Goal: Task Accomplishment & Management: Manage account settings

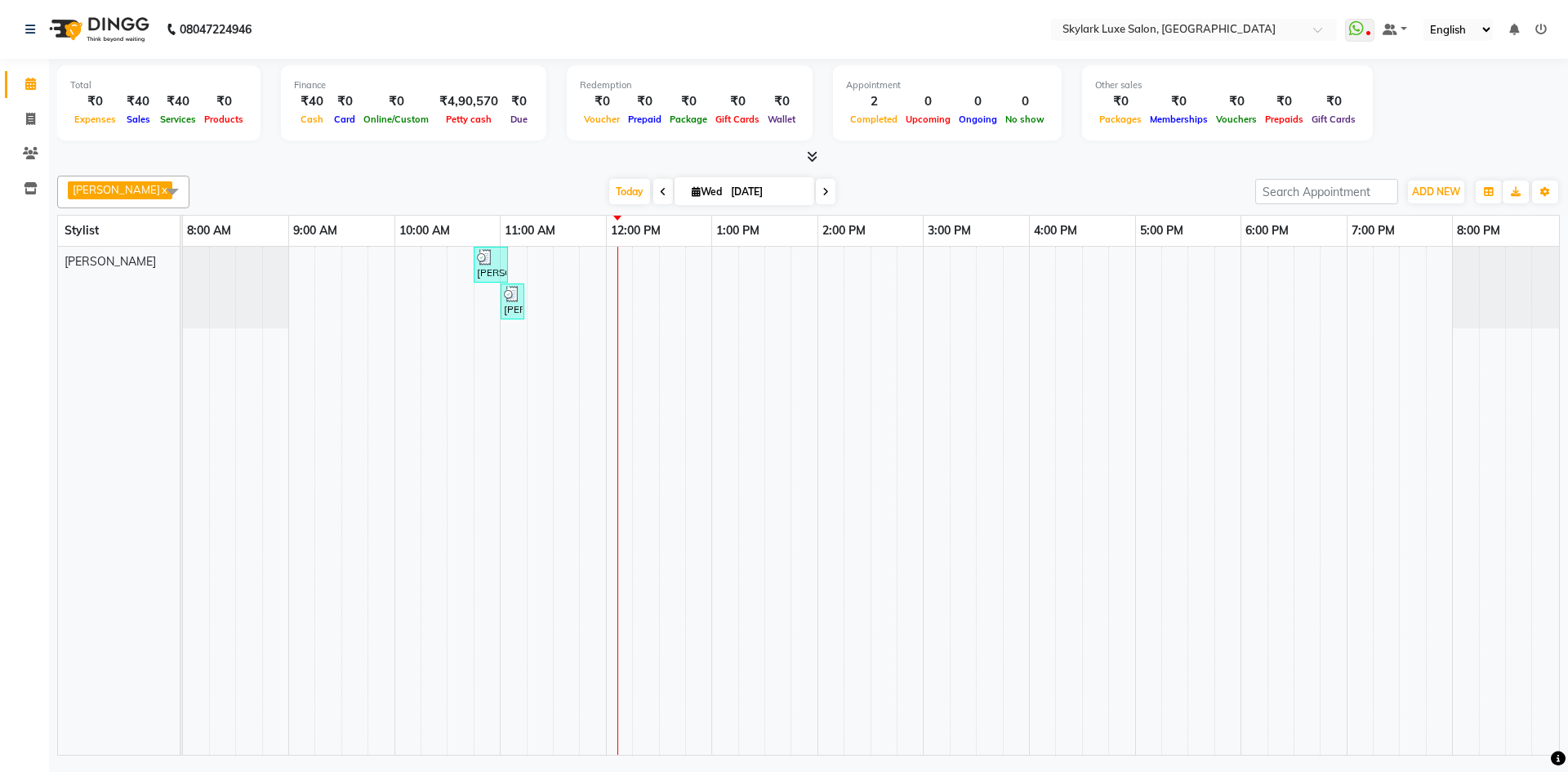
click at [624, 261] on div "[PERSON_NAME], TK01, 10:45 AM-11:05 AM, Threading - Eyebrow [PERSON_NAME], TK01…" at bounding box center [871, 500] width 1376 height 508
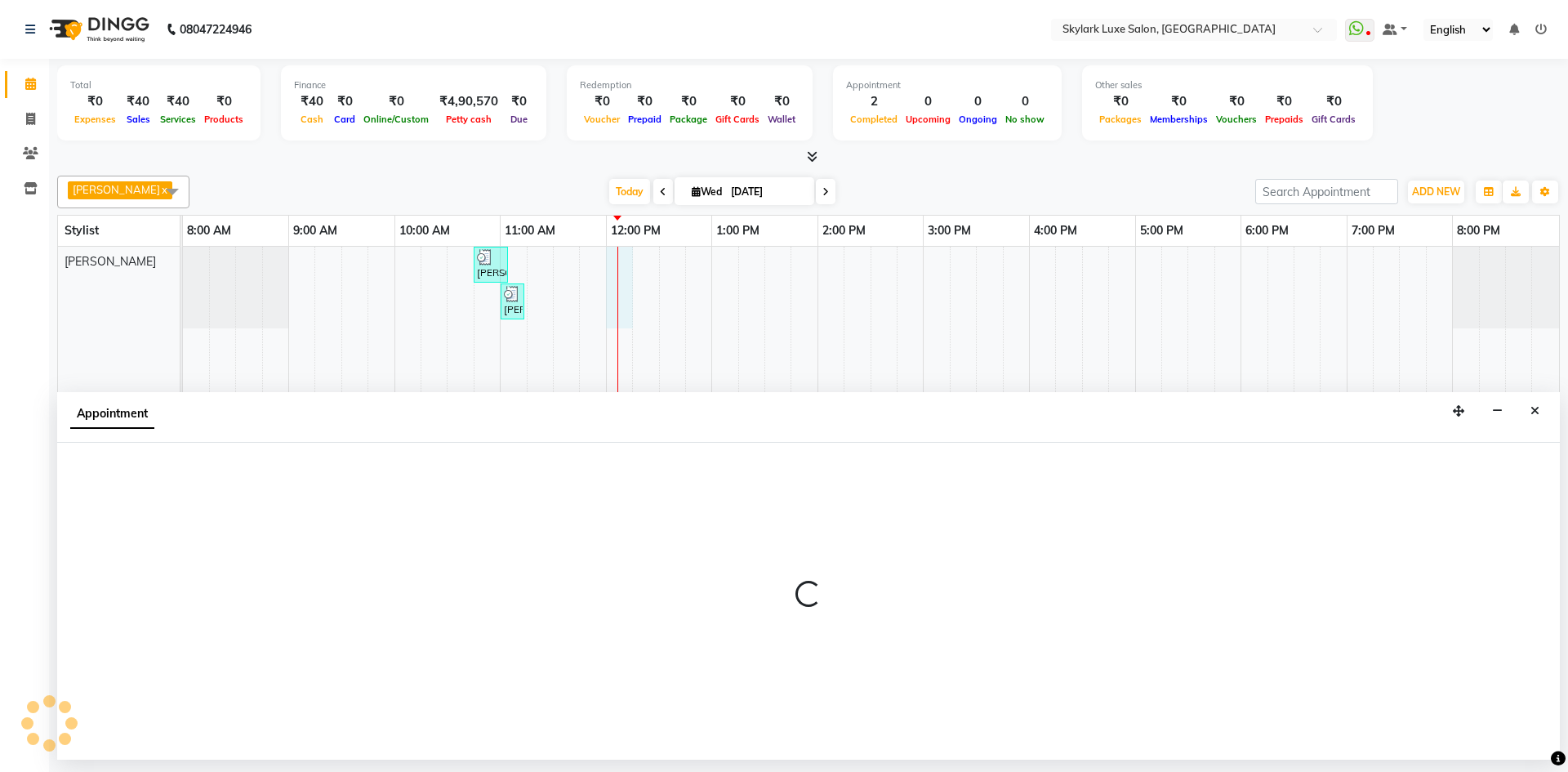
select select "85056"
select select "720"
select select "tentative"
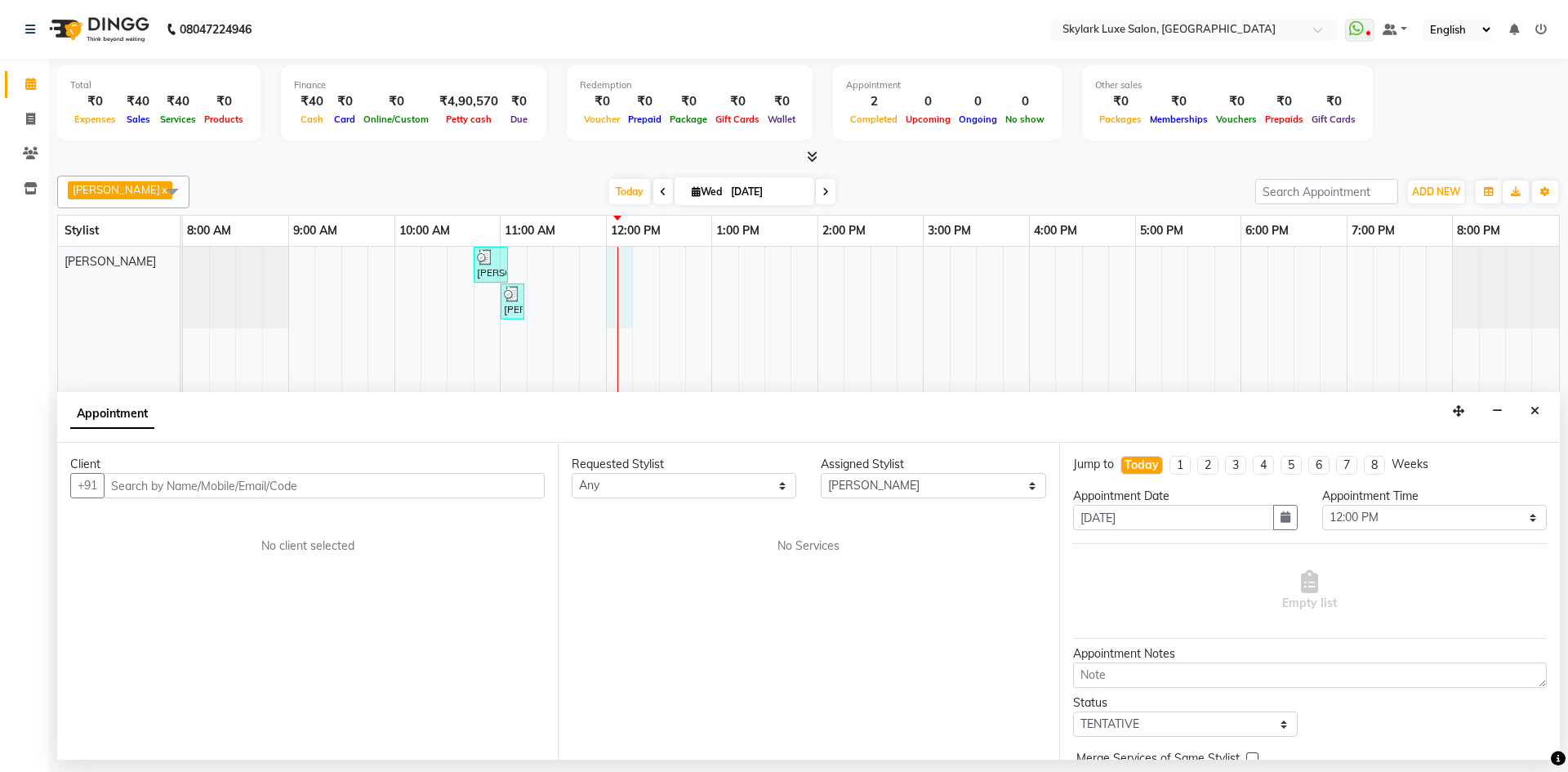
click at [757, 502] on div "Requested Stylist Any [PERSON_NAME] [PERSON_NAME] wasu Assigned Stylist Select …" at bounding box center [808, 600] width 500 height 317
click at [752, 494] on select "Any [PERSON_NAME] [PERSON_NAME] wasu" at bounding box center [684, 485] width 225 height 26
select select "85056"
click at [571, 473] on select "Any [PERSON_NAME] [PERSON_NAME] wasu" at bounding box center [684, 485] width 225 height 26
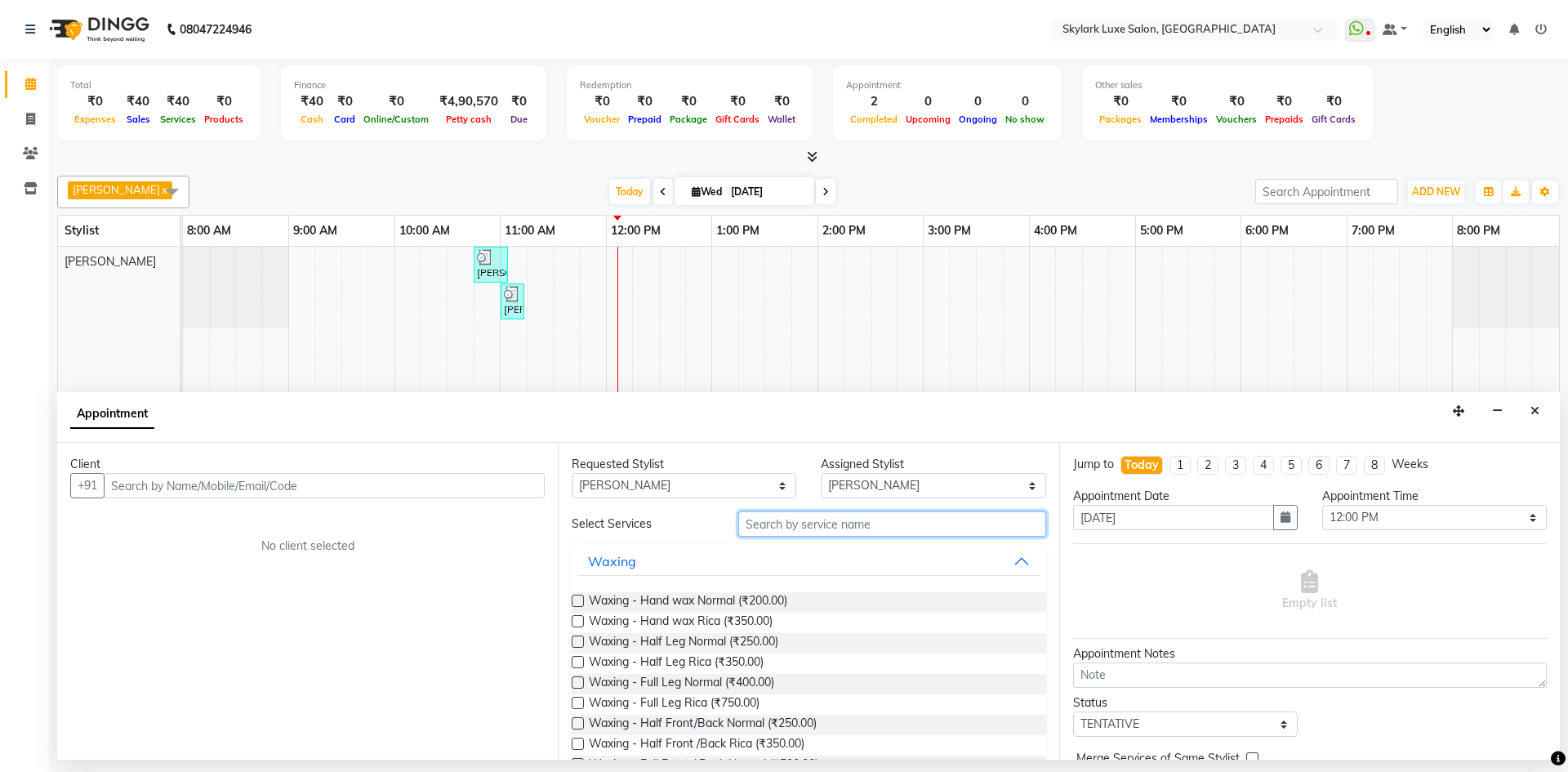
click at [828, 522] on input "text" at bounding box center [892, 524] width 308 height 26
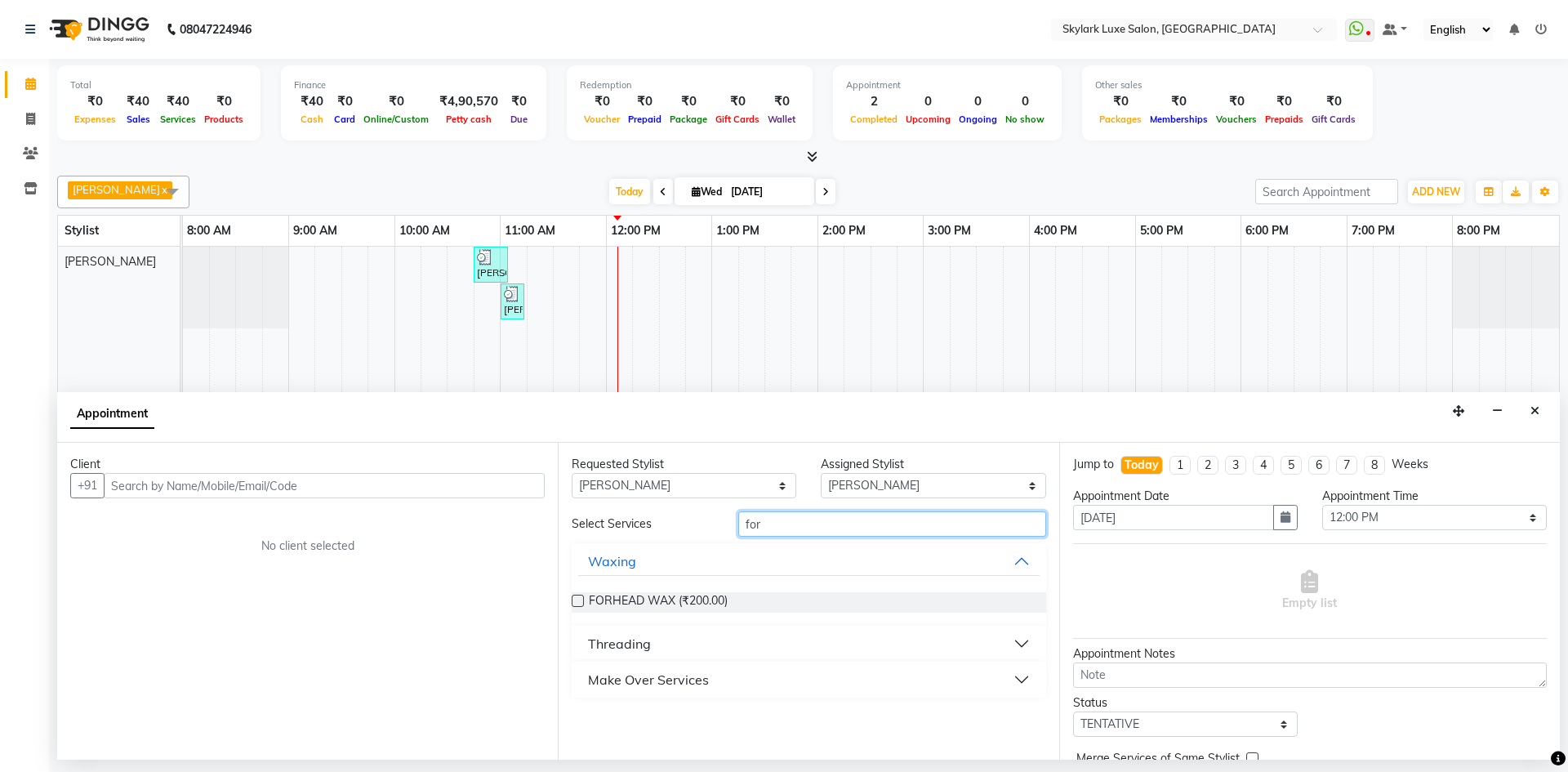
type input "for"
click at [578, 601] on label at bounding box center [577, 600] width 12 height 12
click at [578, 601] on input "checkbox" at bounding box center [577, 602] width 11 height 11
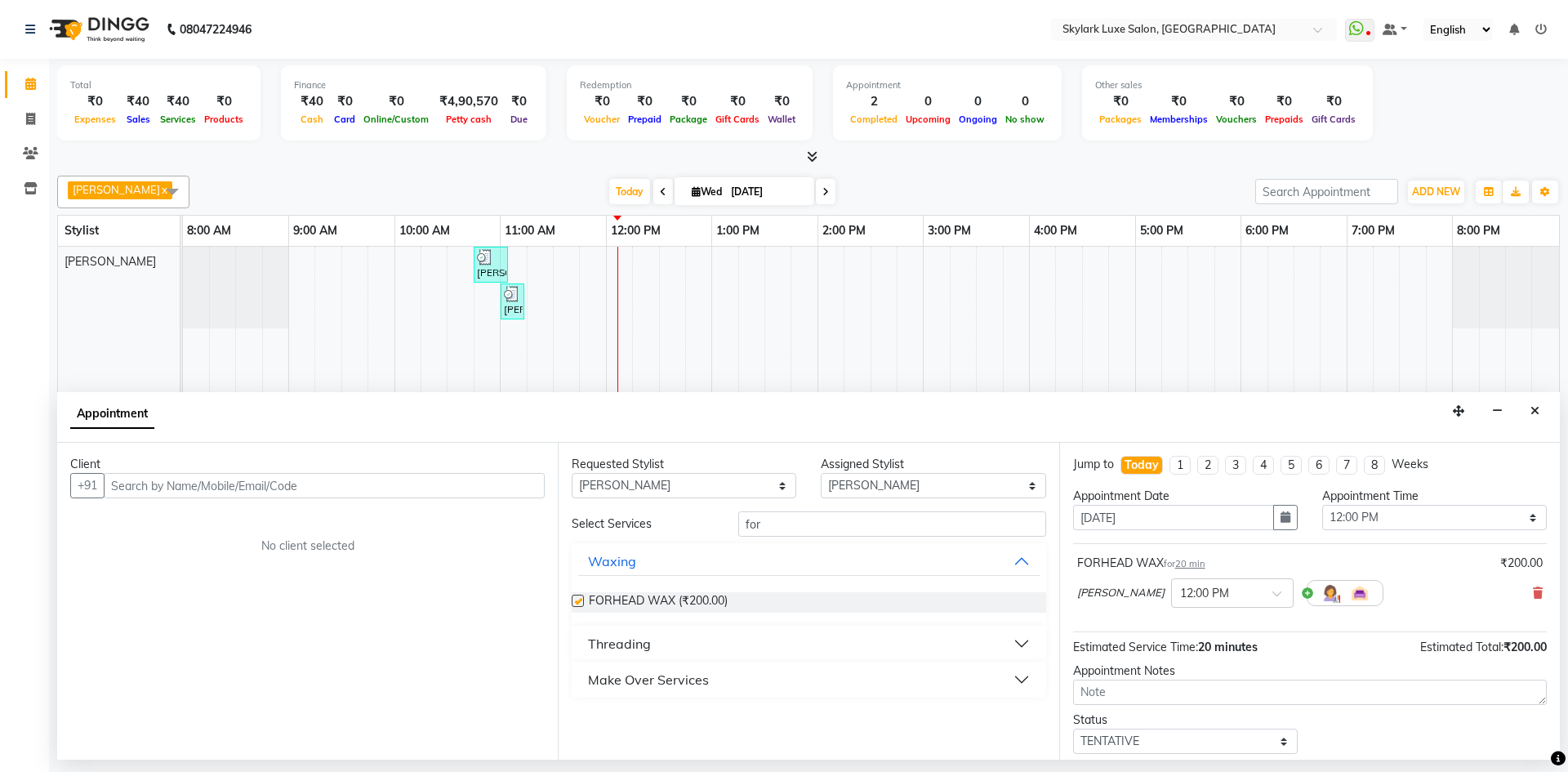
checkbox input "false"
drag, startPoint x: 829, startPoint y: 531, endPoint x: 699, endPoint y: 540, distance: 130.3
click at [699, 540] on div "Select Services for Waxing FORHEAD WAX (₹200.00) Threading Make Over Services" at bounding box center [808, 604] width 474 height 186
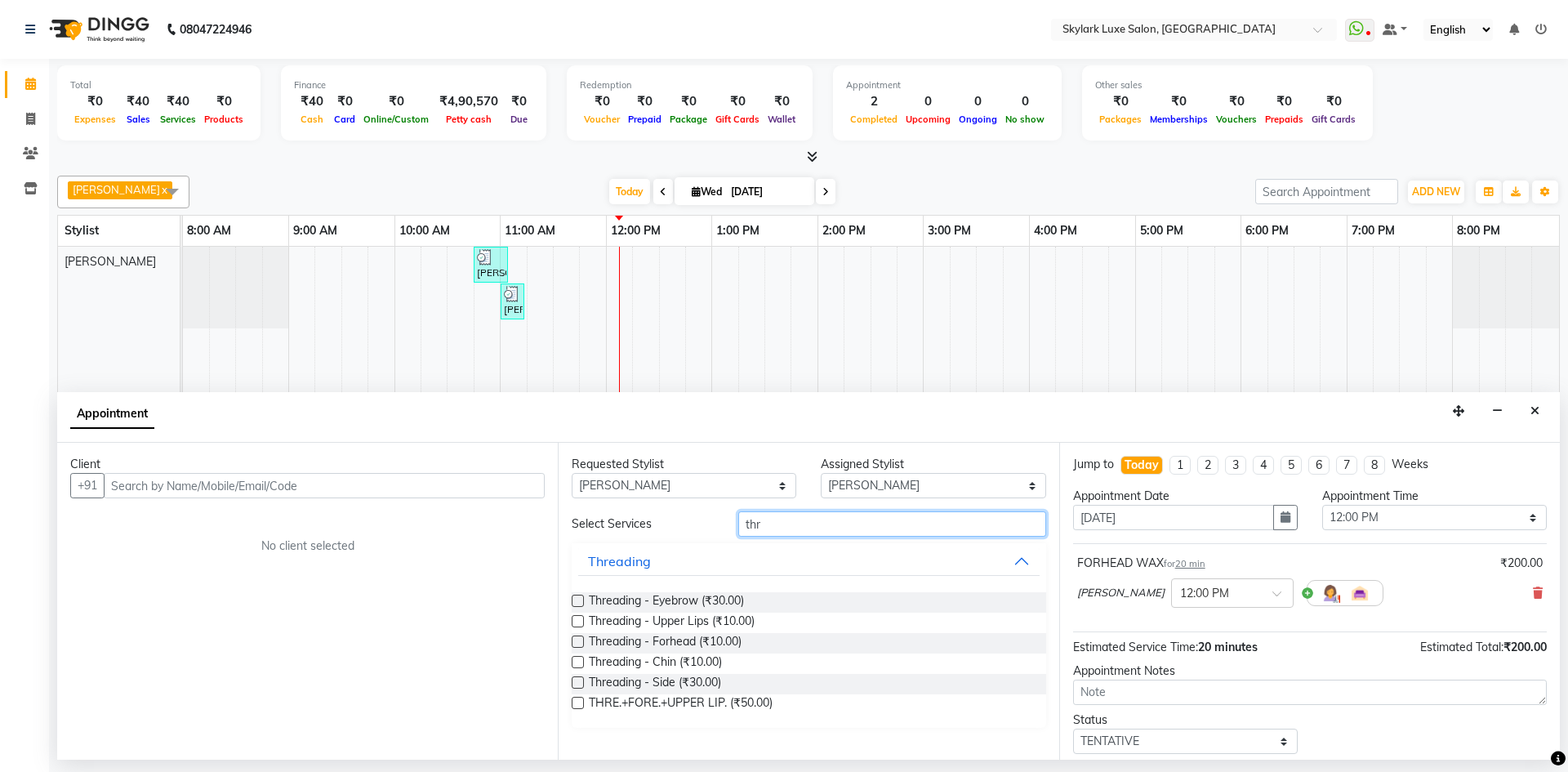
type input "thr"
click at [573, 601] on label at bounding box center [577, 600] width 12 height 12
click at [573, 601] on input "checkbox" at bounding box center [577, 602] width 11 height 11
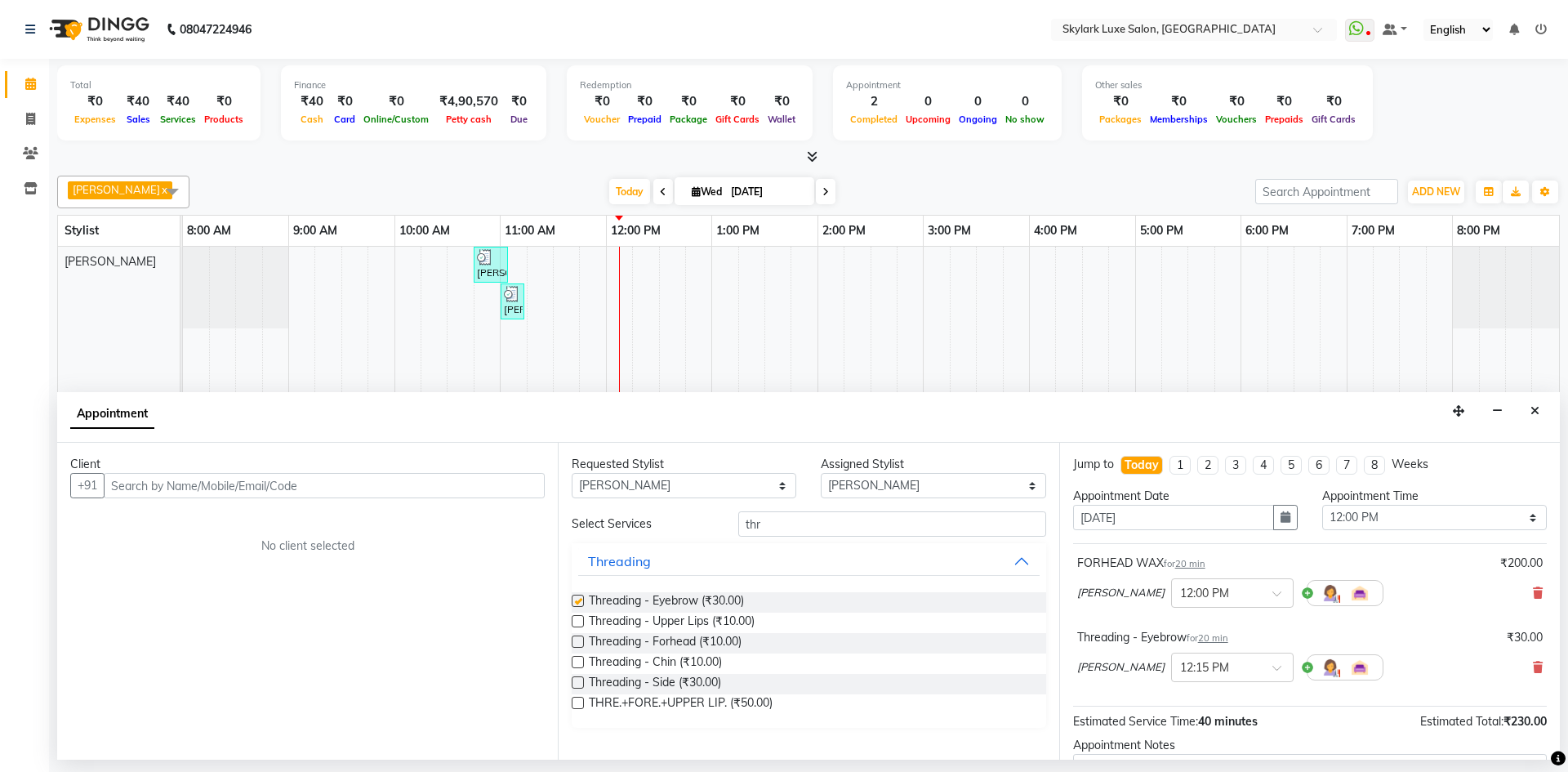
checkbox input "false"
drag, startPoint x: 772, startPoint y: 525, endPoint x: 726, endPoint y: 522, distance: 46.1
click at [726, 522] on div "thr" at bounding box center [892, 524] width 332 height 26
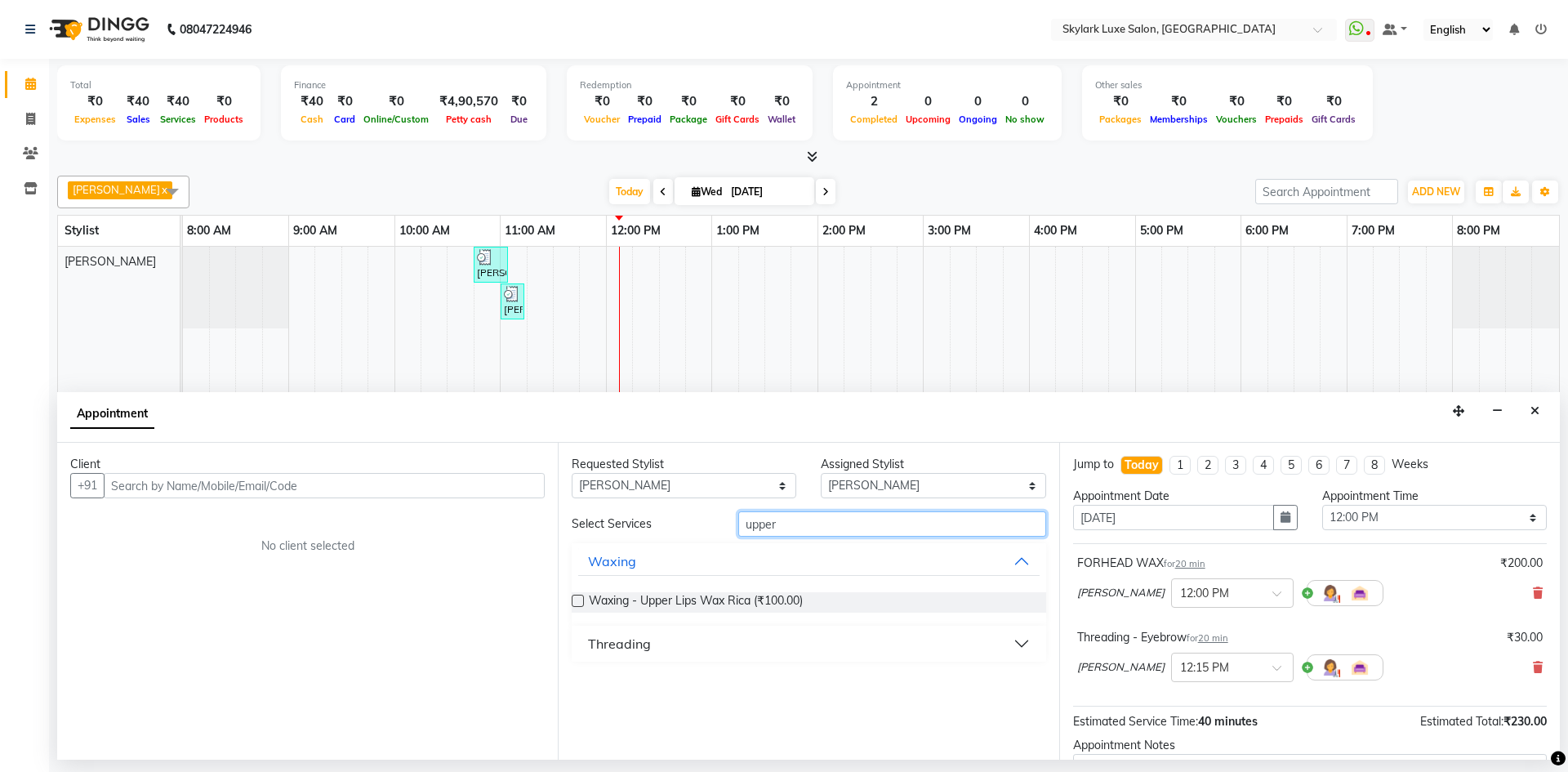
type input "upper"
click at [578, 601] on label at bounding box center [577, 600] width 12 height 12
click at [578, 601] on input "checkbox" at bounding box center [577, 602] width 11 height 11
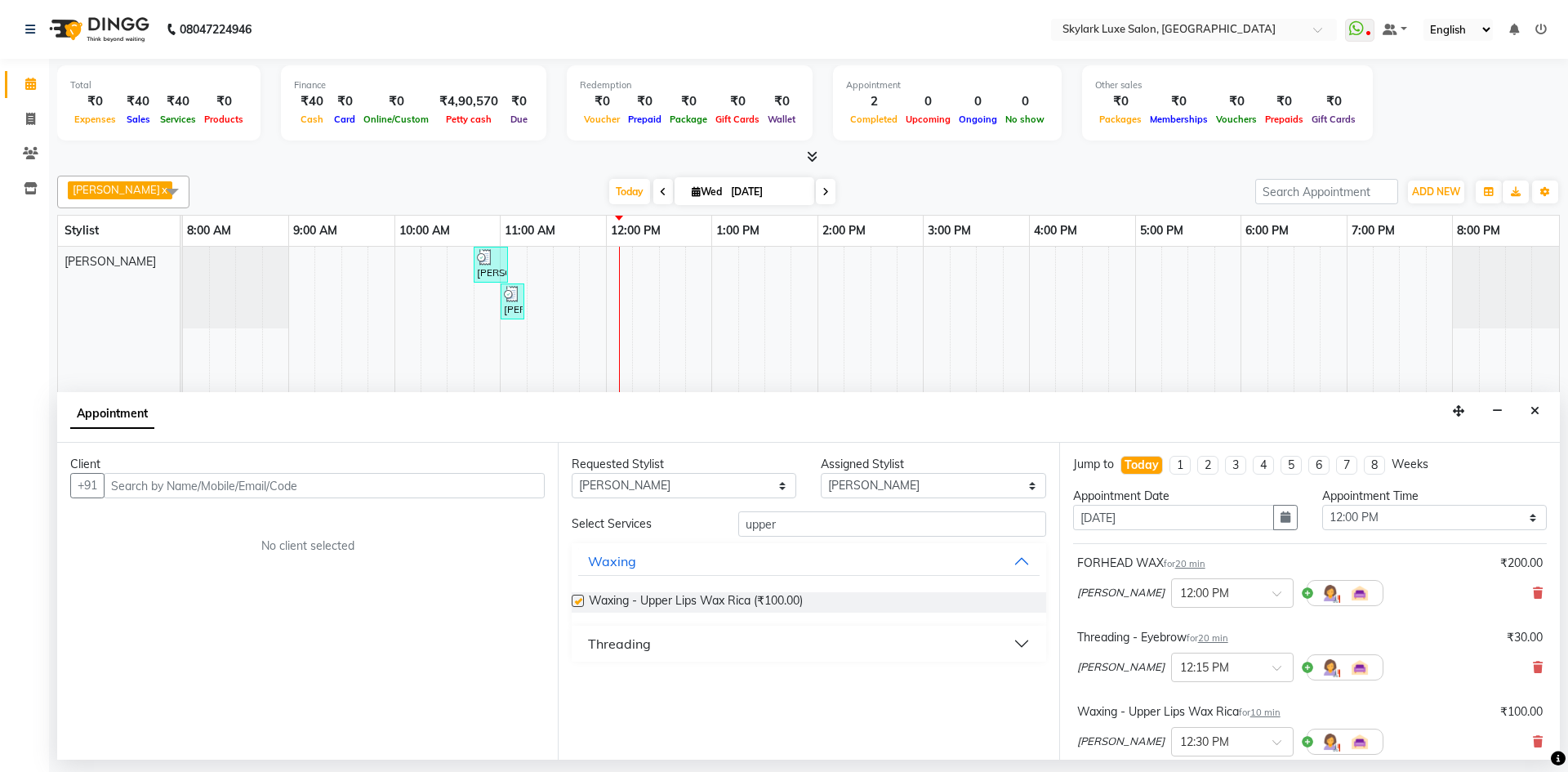
checkbox input "false"
drag, startPoint x: 810, startPoint y: 522, endPoint x: 669, endPoint y: 562, distance: 146.6
click at [669, 562] on div "Select Services upper Waxing Waxing - Upper Lips Wax Rica (₹100.00) Threading" at bounding box center [808, 586] width 474 height 151
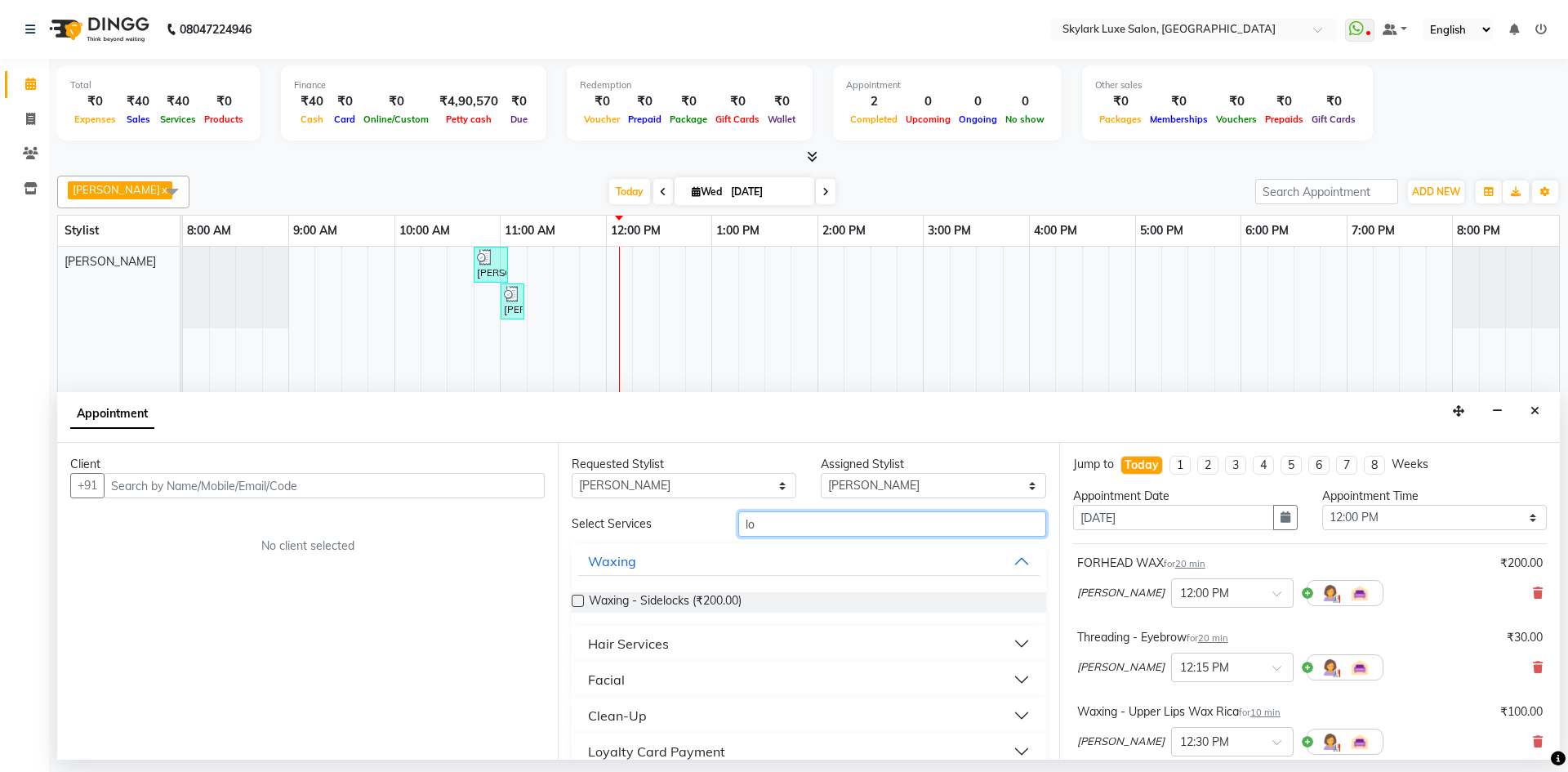
type input "low"
drag, startPoint x: 781, startPoint y: 527, endPoint x: 725, endPoint y: 534, distance: 56.4
click at [725, 534] on div "Select Services low" at bounding box center [809, 524] width 498 height 26
type input "chin"
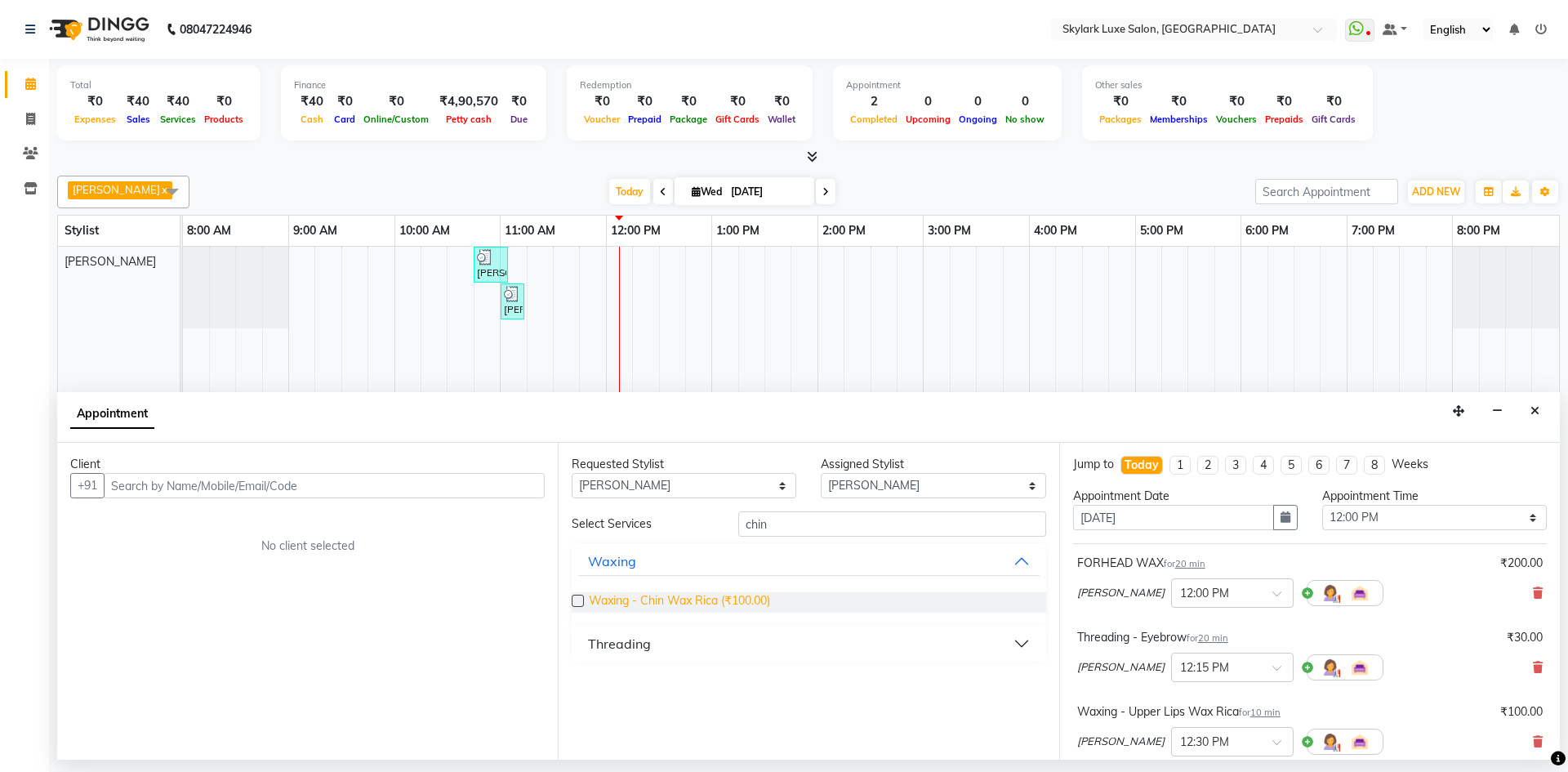
click at [707, 604] on span "Waxing - Chin Wax Rica (₹100.00)" at bounding box center [679, 602] width 182 height 20
checkbox input "false"
drag, startPoint x: 842, startPoint y: 524, endPoint x: 693, endPoint y: 533, distance: 149.3
click at [693, 533] on div "Select Services chin" at bounding box center [809, 524] width 498 height 26
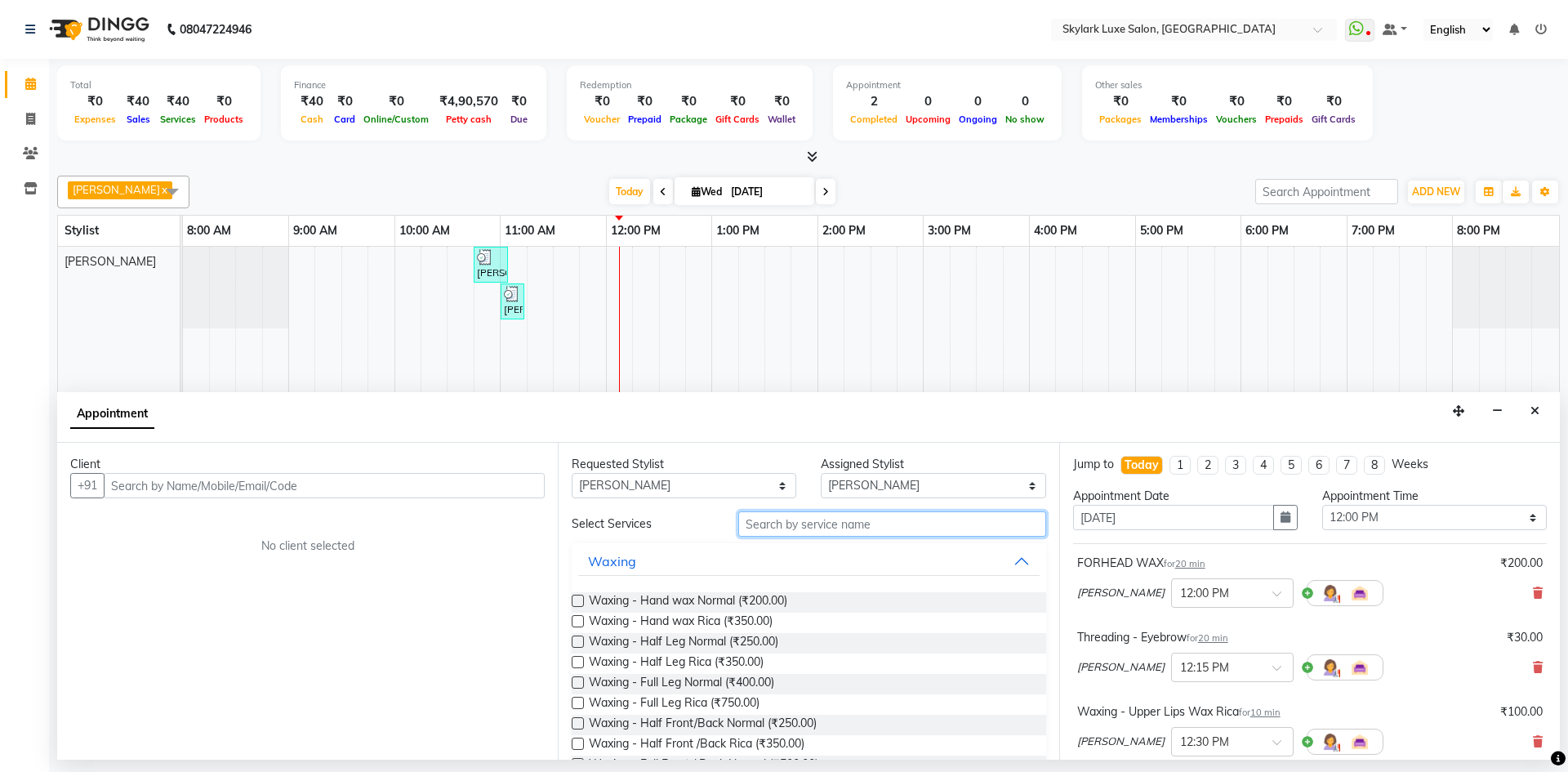
type input "a"
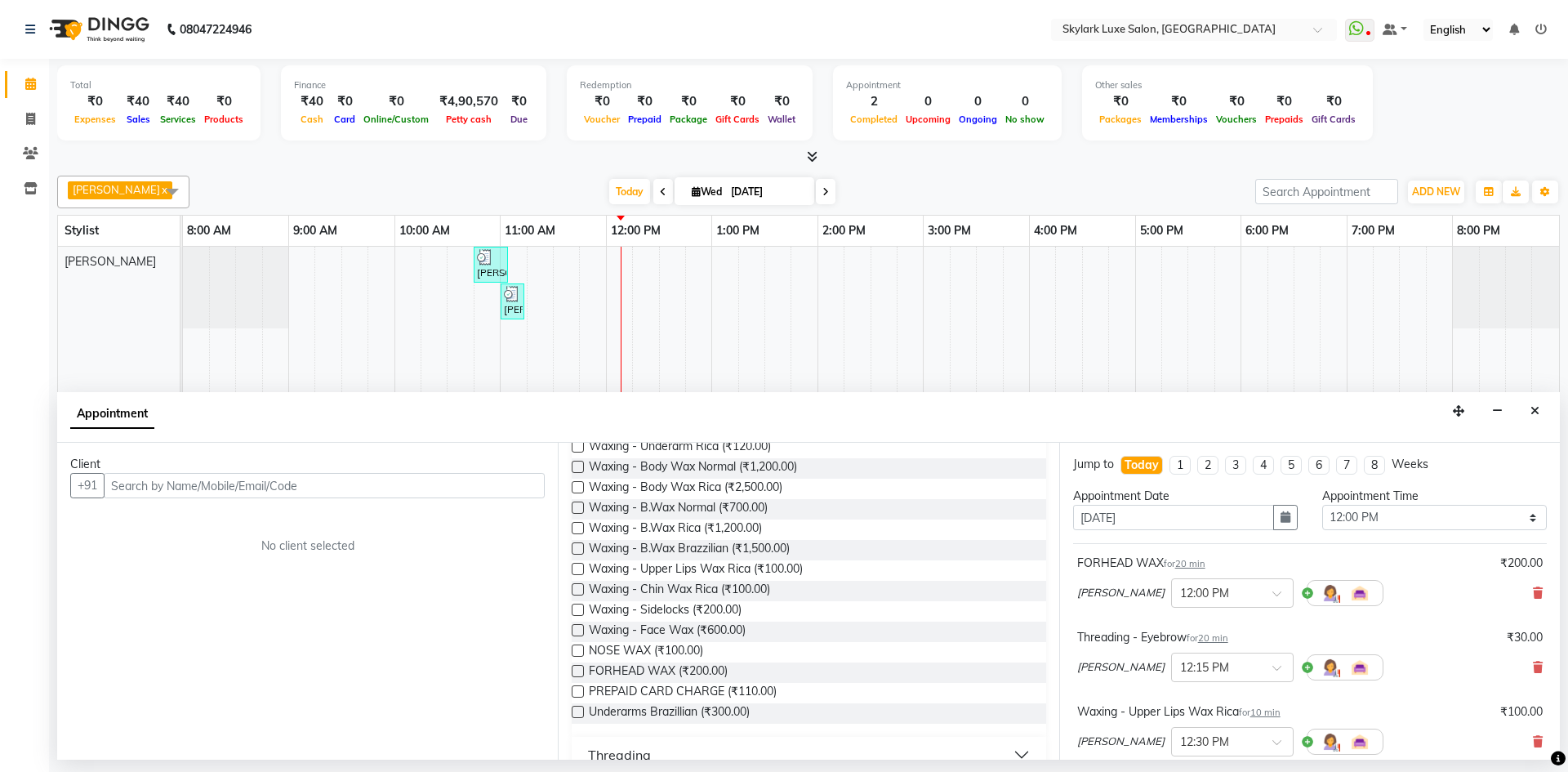
scroll to position [408, 0]
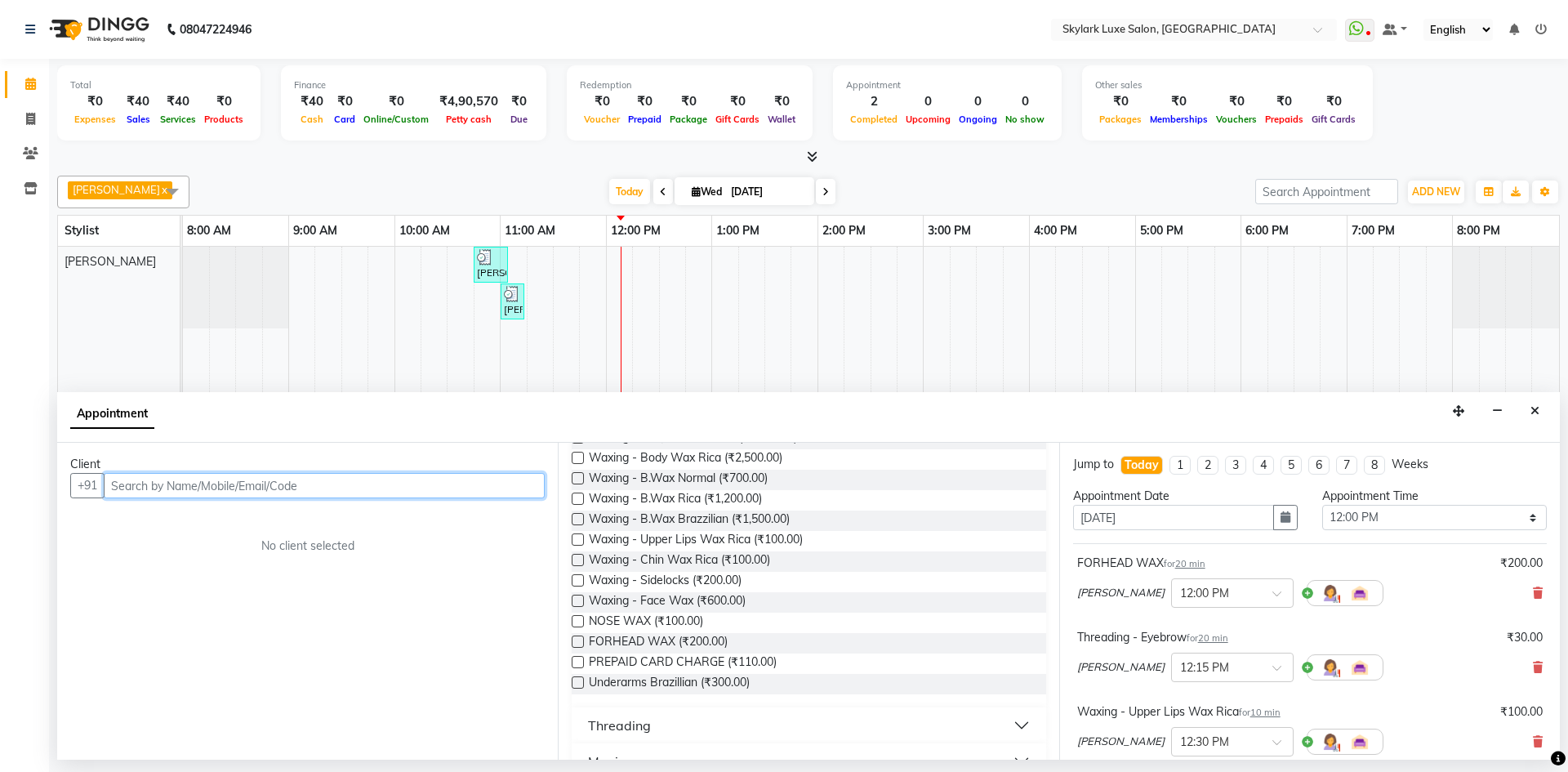
click at [305, 480] on input "text" at bounding box center [324, 485] width 441 height 26
type input "9651390090"
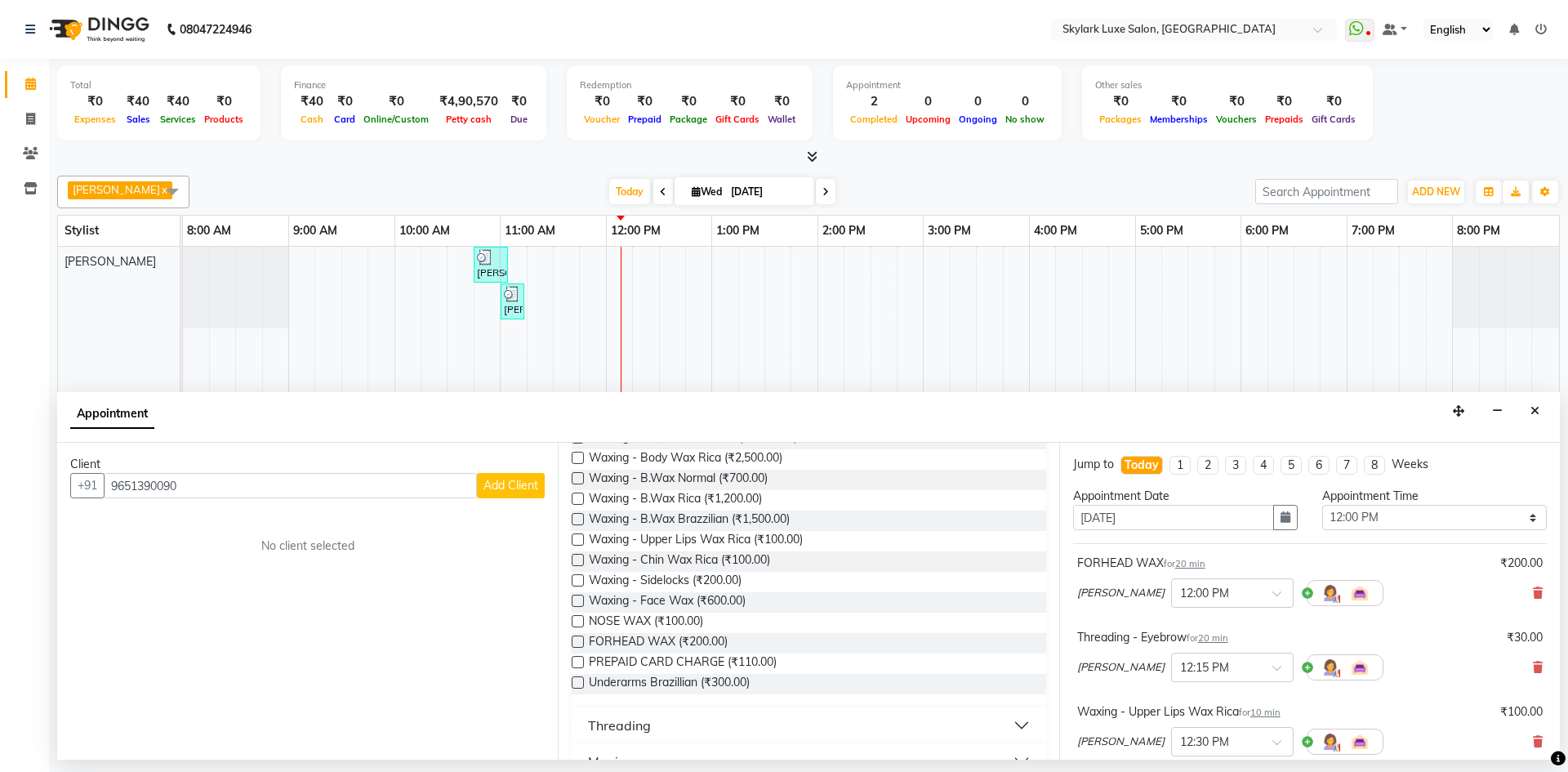
click at [508, 484] on span "Add Client" at bounding box center [511, 485] width 55 height 15
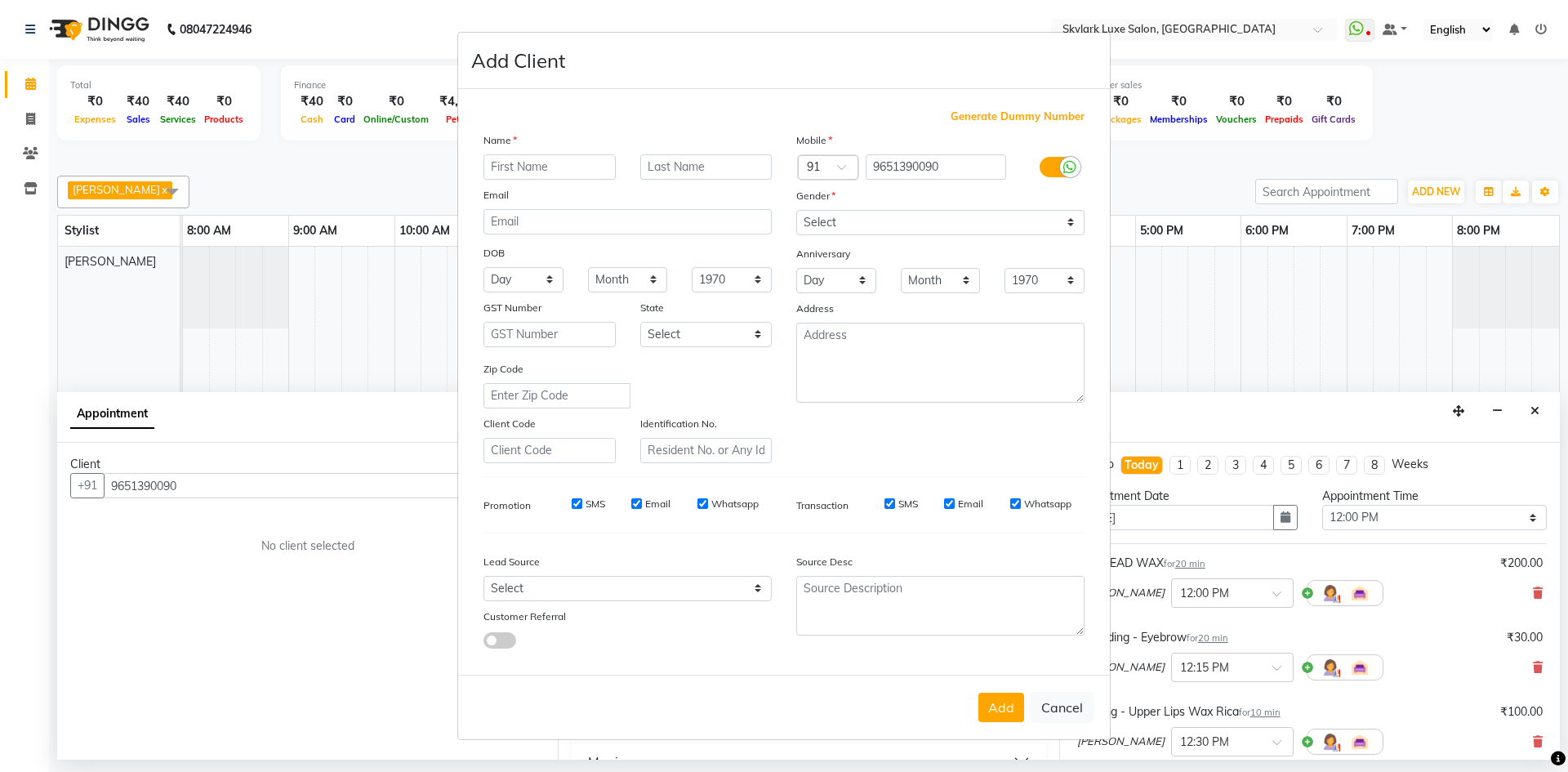
click at [569, 162] on input "text" at bounding box center [549, 167] width 132 height 26
type input "d"
type input "Dr [PERSON_NAME]"
drag, startPoint x: 861, startPoint y: 217, endPoint x: 861, endPoint y: 231, distance: 14.0
click at [861, 217] on select "Select [DEMOGRAPHIC_DATA] [DEMOGRAPHIC_DATA] Other Prefer Not To Say" at bounding box center [940, 223] width 288 height 26
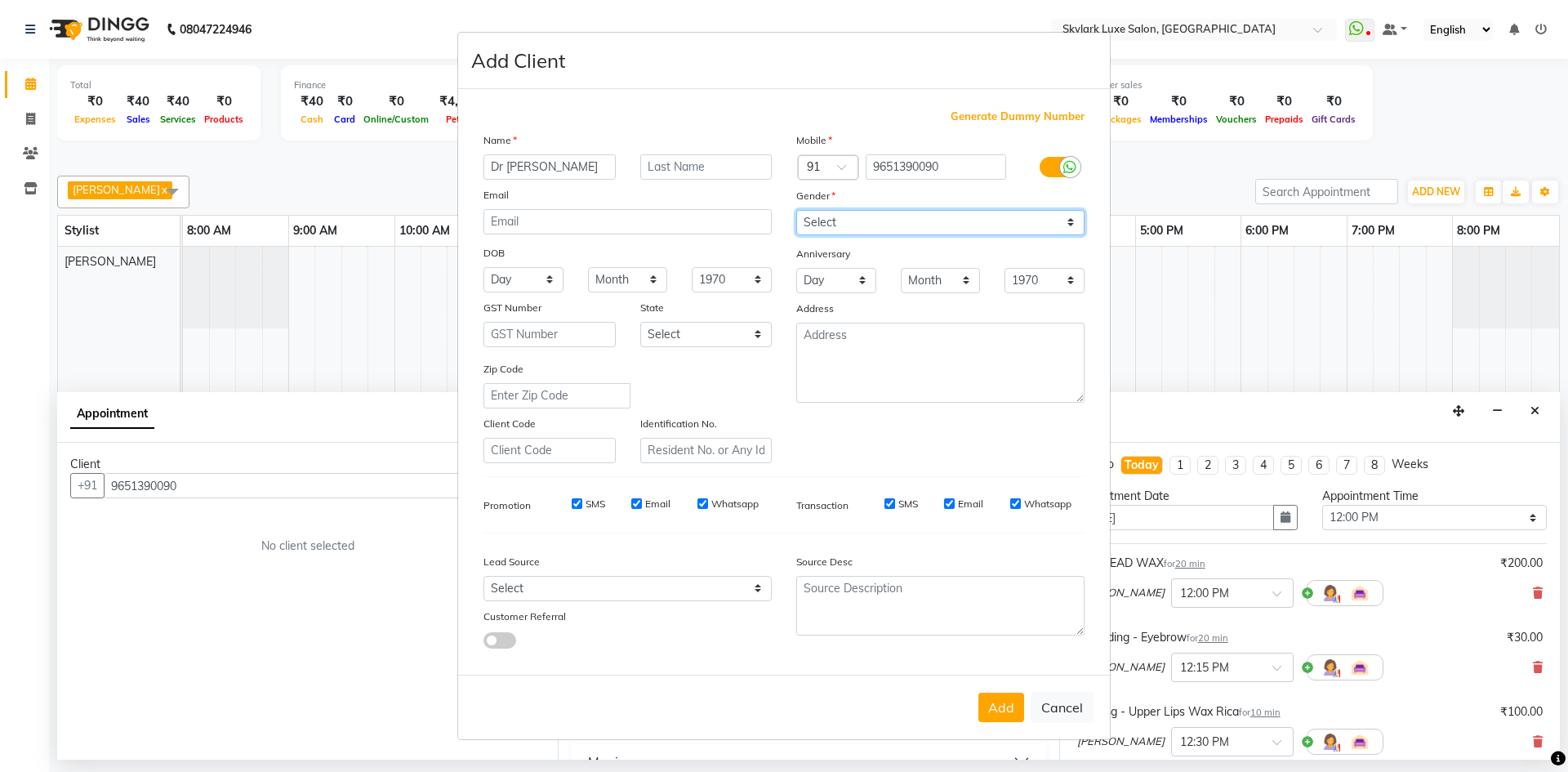
select select "[DEMOGRAPHIC_DATA]"
click at [796, 210] on select "Select [DEMOGRAPHIC_DATA] [DEMOGRAPHIC_DATA] Other Prefer Not To Say" at bounding box center [940, 223] width 288 height 26
click at [999, 707] on button "Add" at bounding box center [1001, 707] width 46 height 29
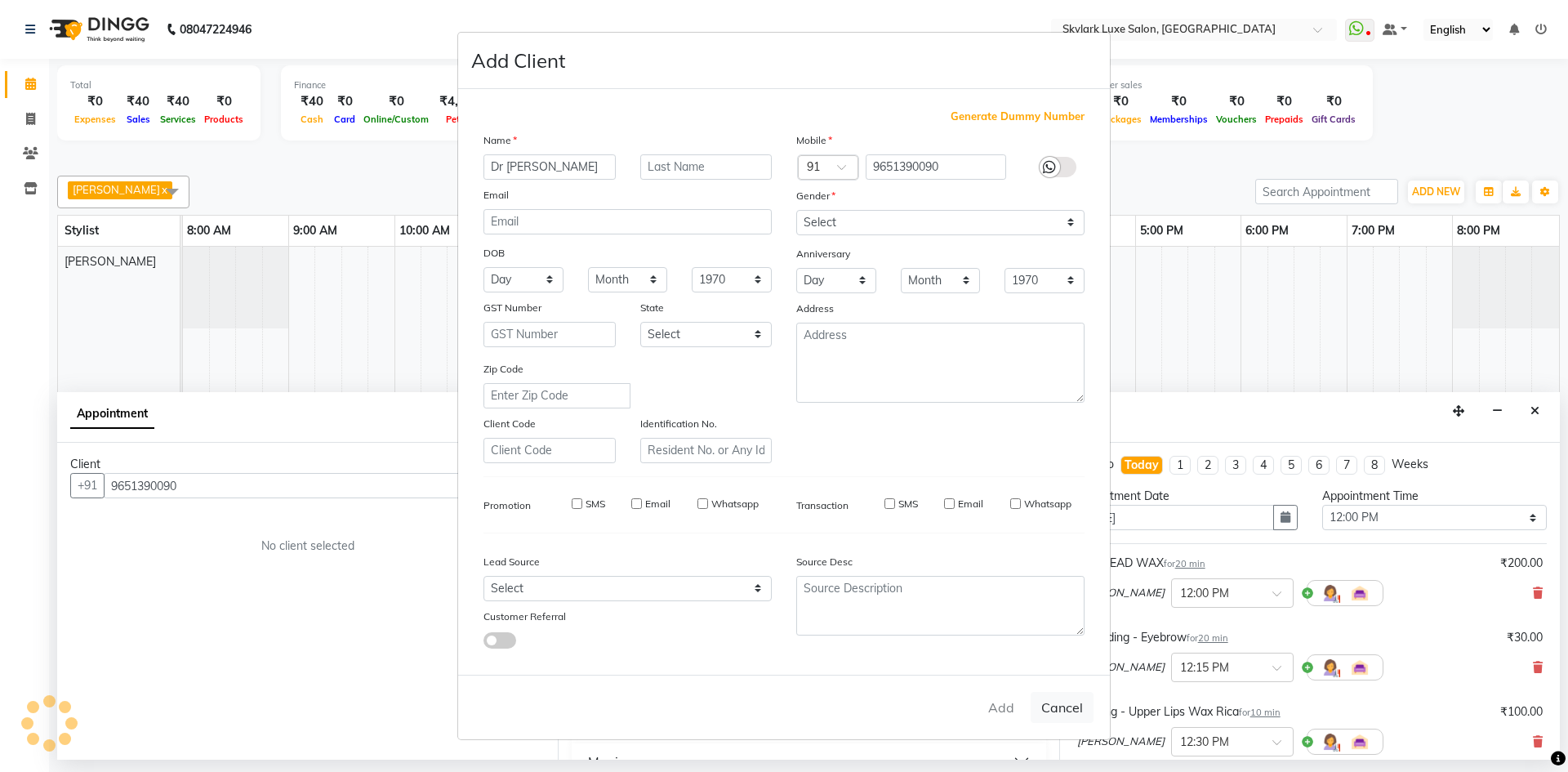
select select
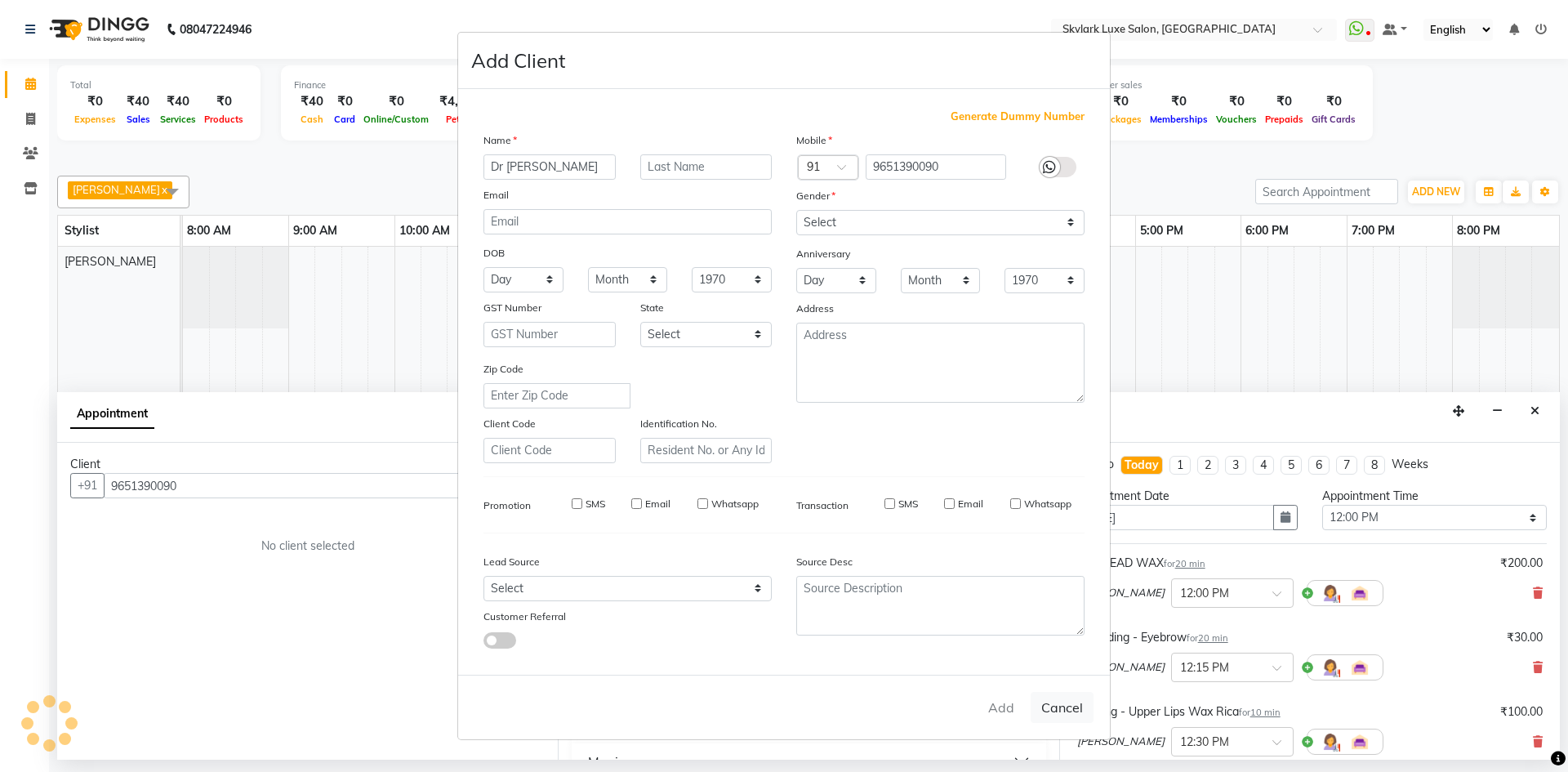
select select
checkbox input "false"
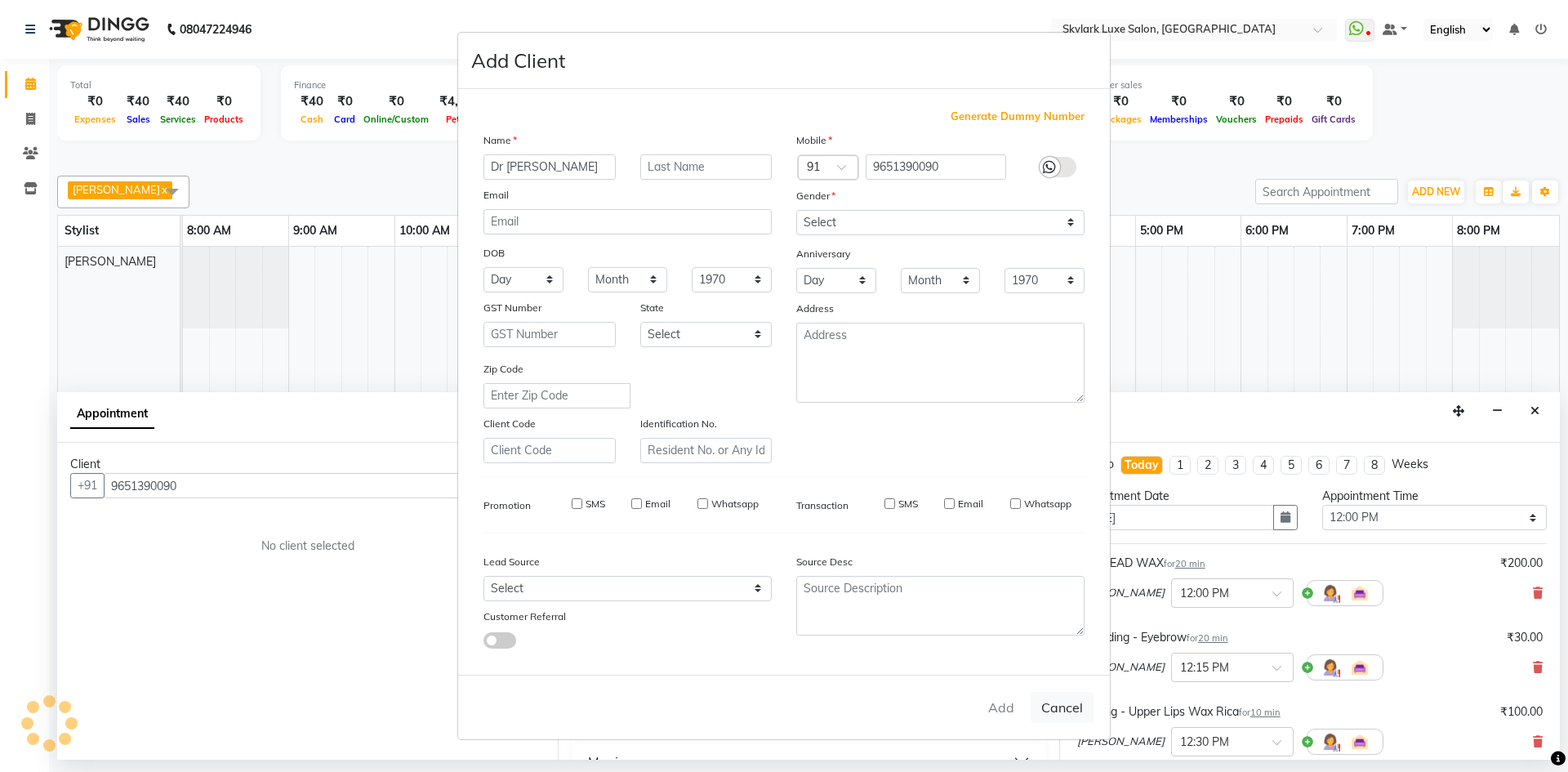
checkbox input "false"
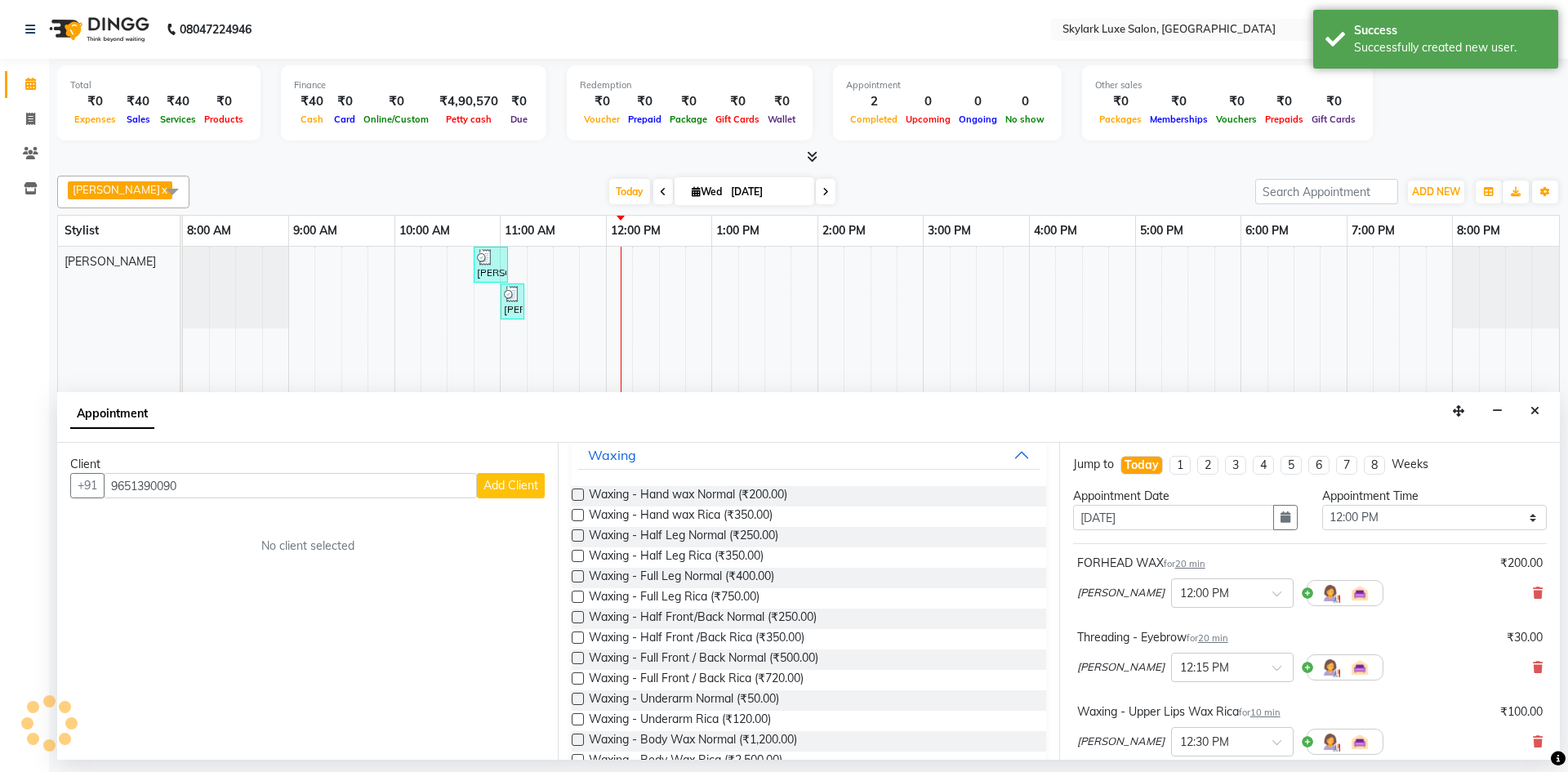
scroll to position [0, 0]
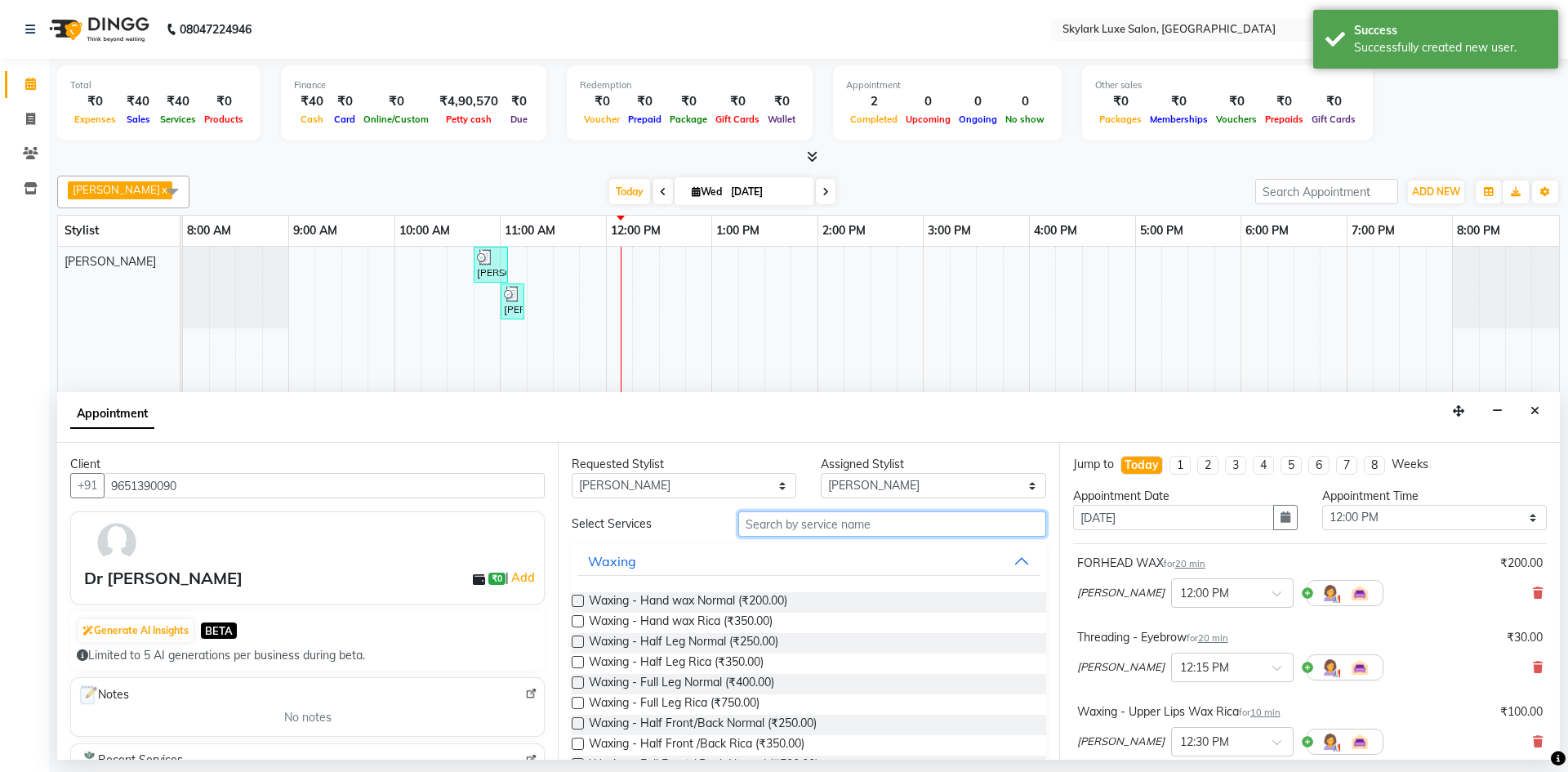
click at [859, 524] on input "text" at bounding box center [892, 524] width 308 height 26
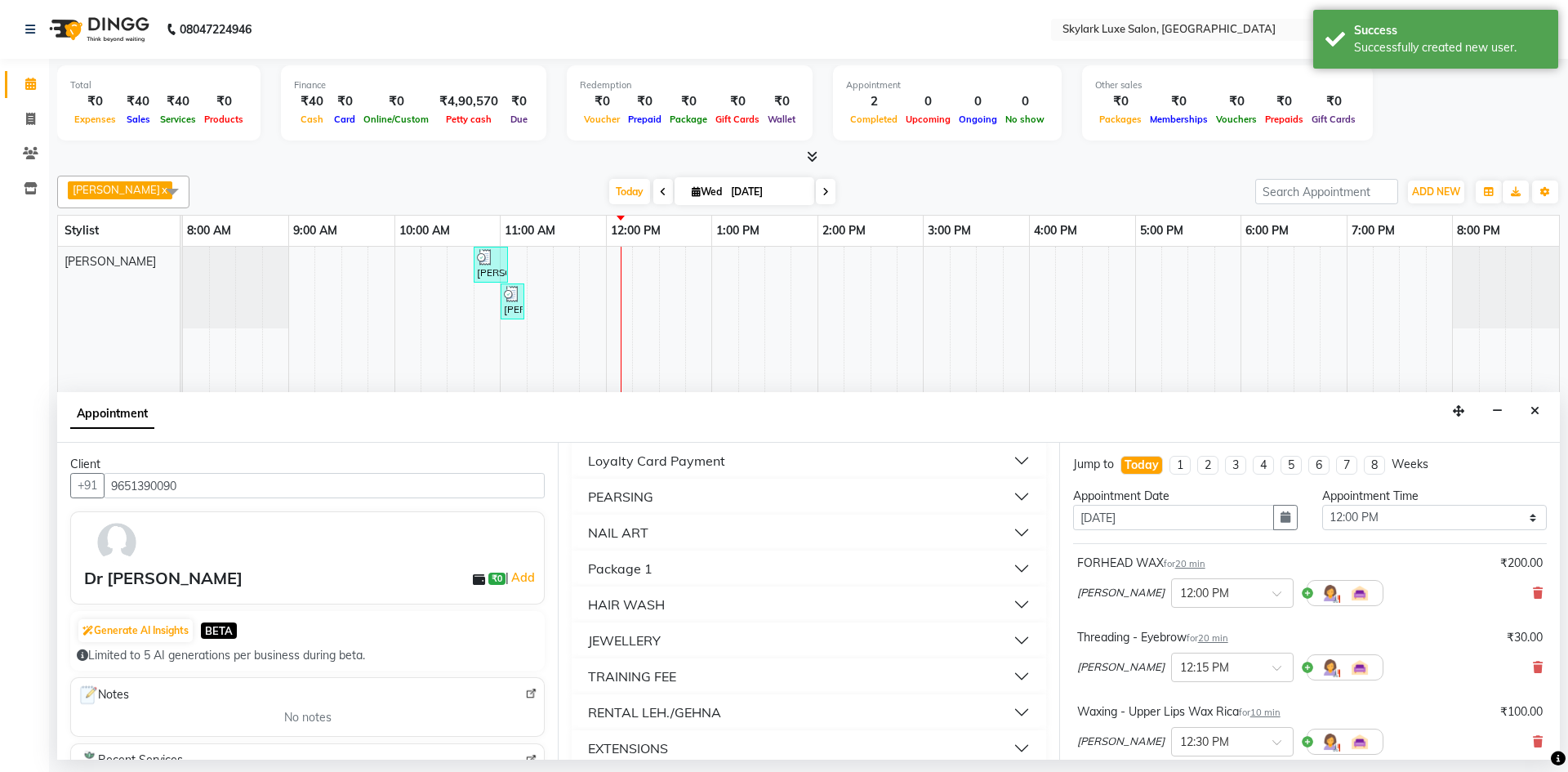
scroll to position [1042, 0]
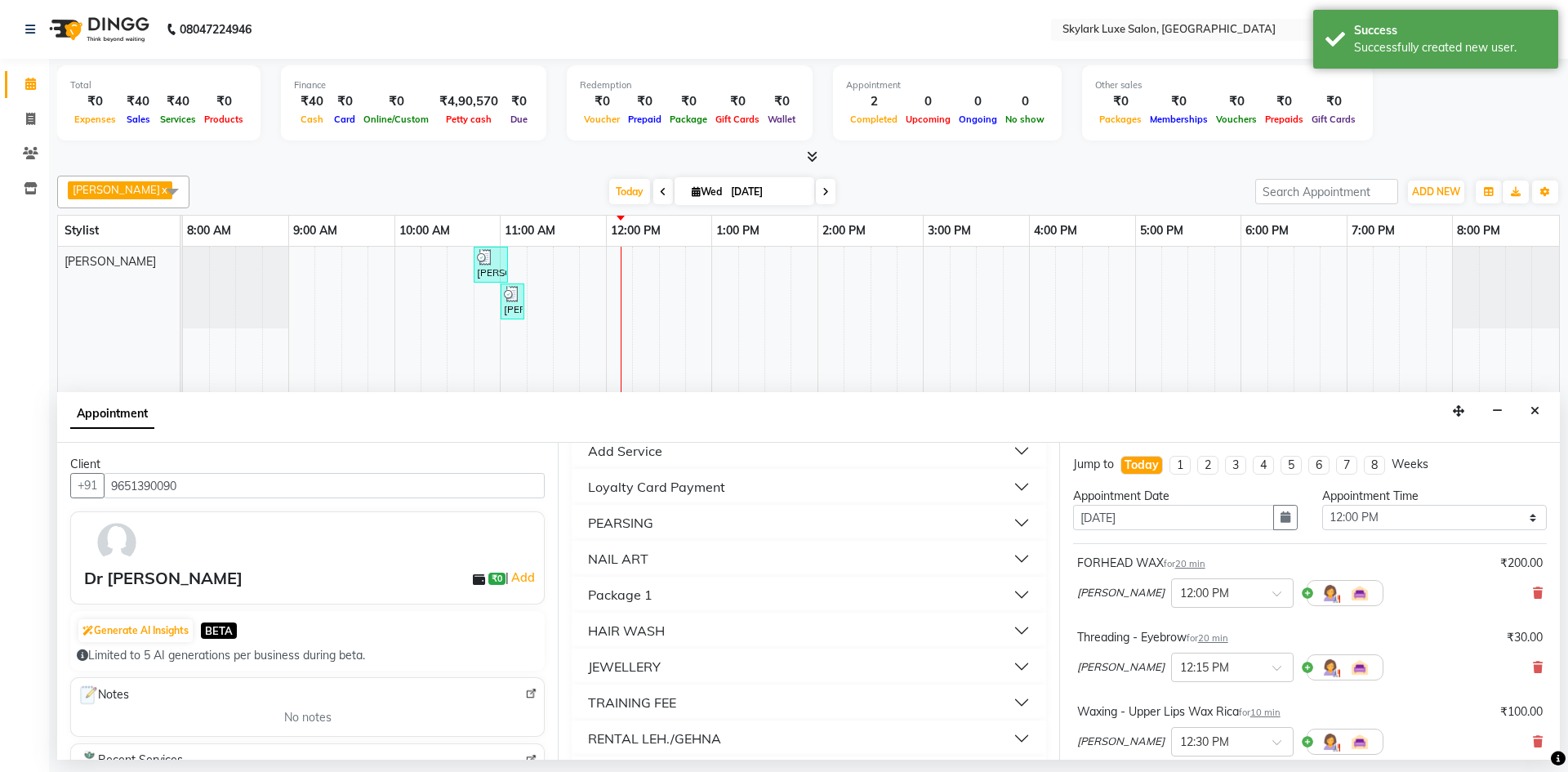
click at [737, 451] on button "Add Service" at bounding box center [808, 451] width 461 height 29
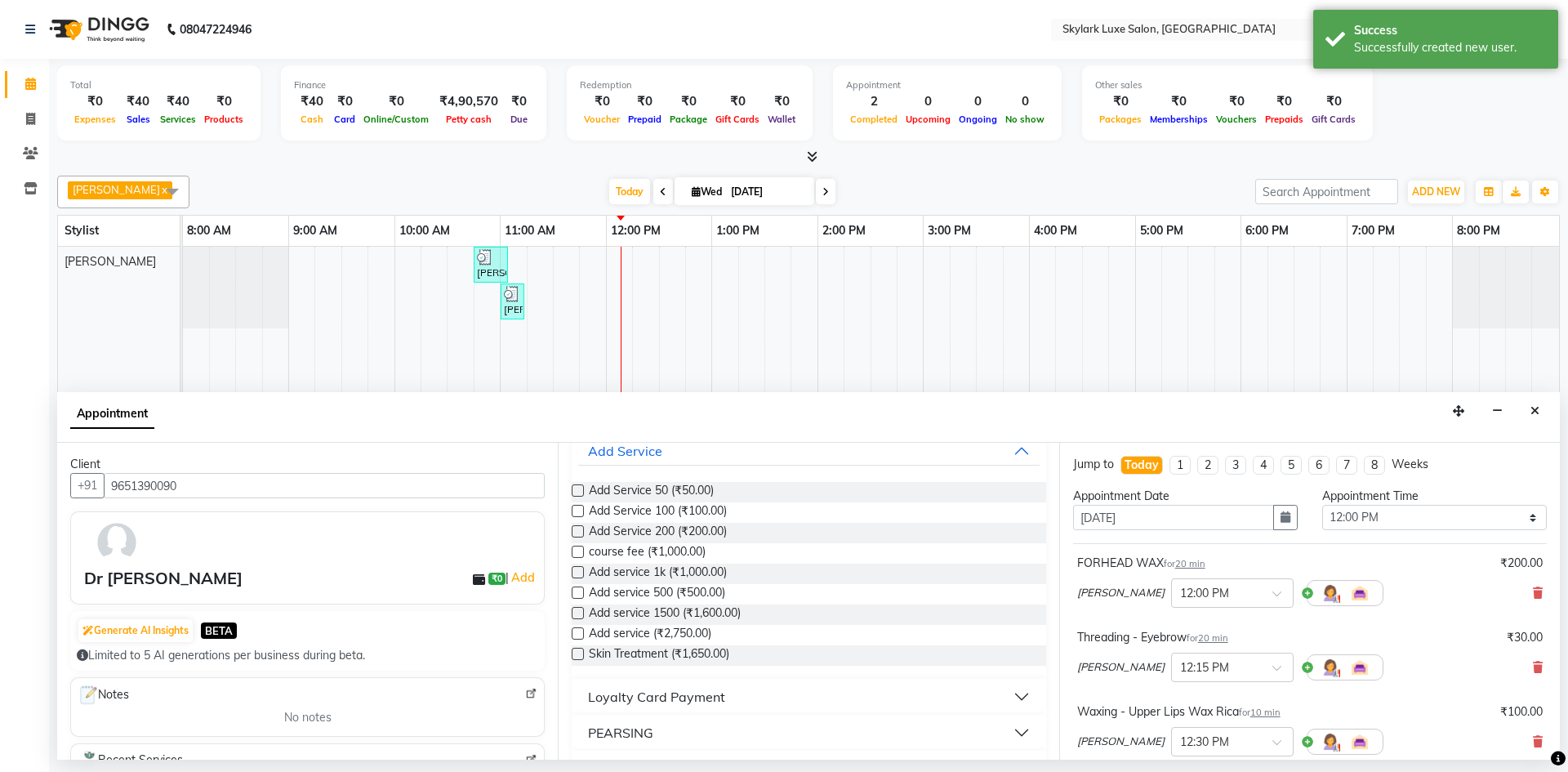
click at [582, 509] on label at bounding box center [577, 510] width 12 height 12
click at [582, 509] on input "checkbox" at bounding box center [577, 513] width 11 height 11
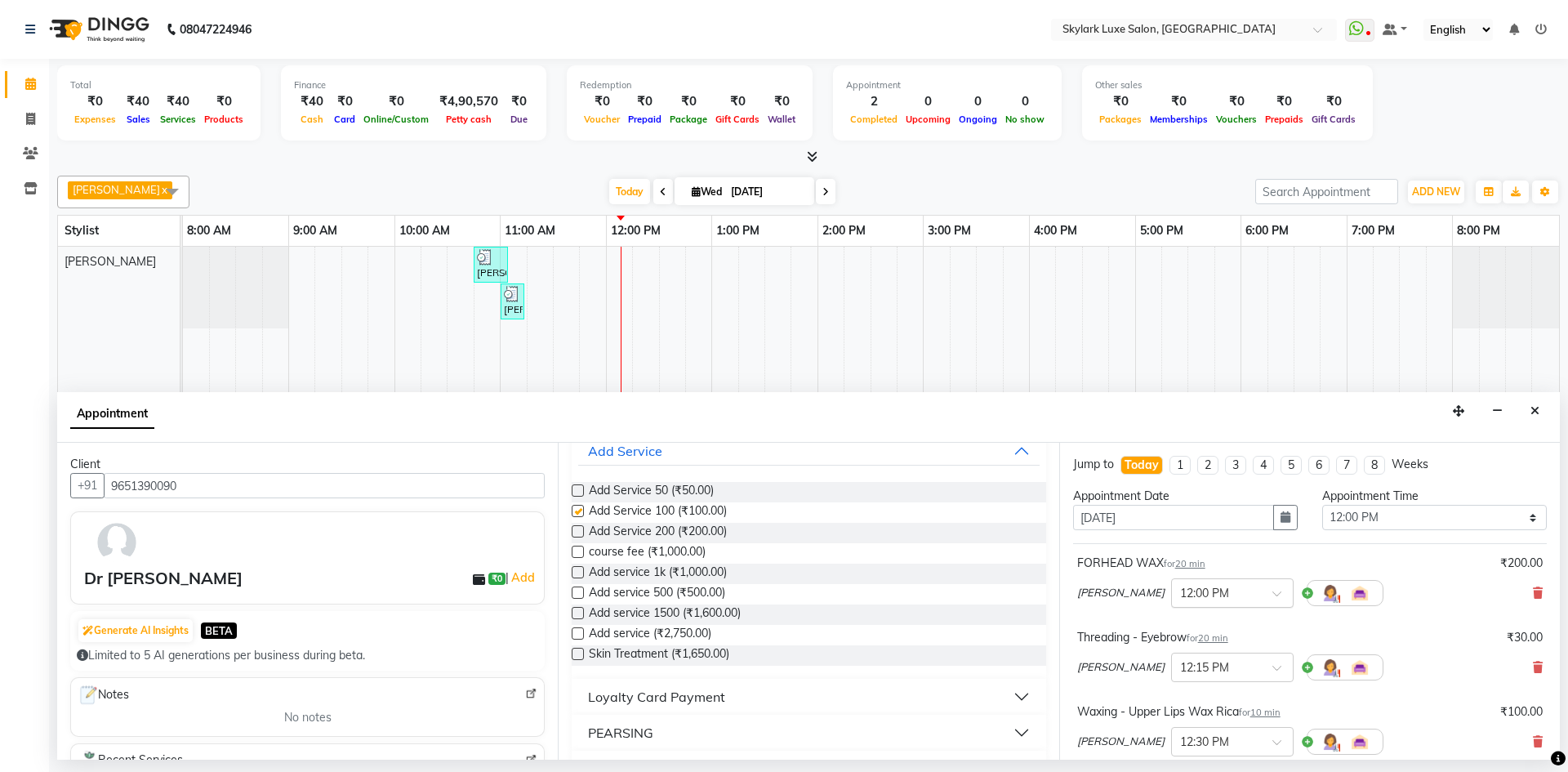
checkbox input "false"
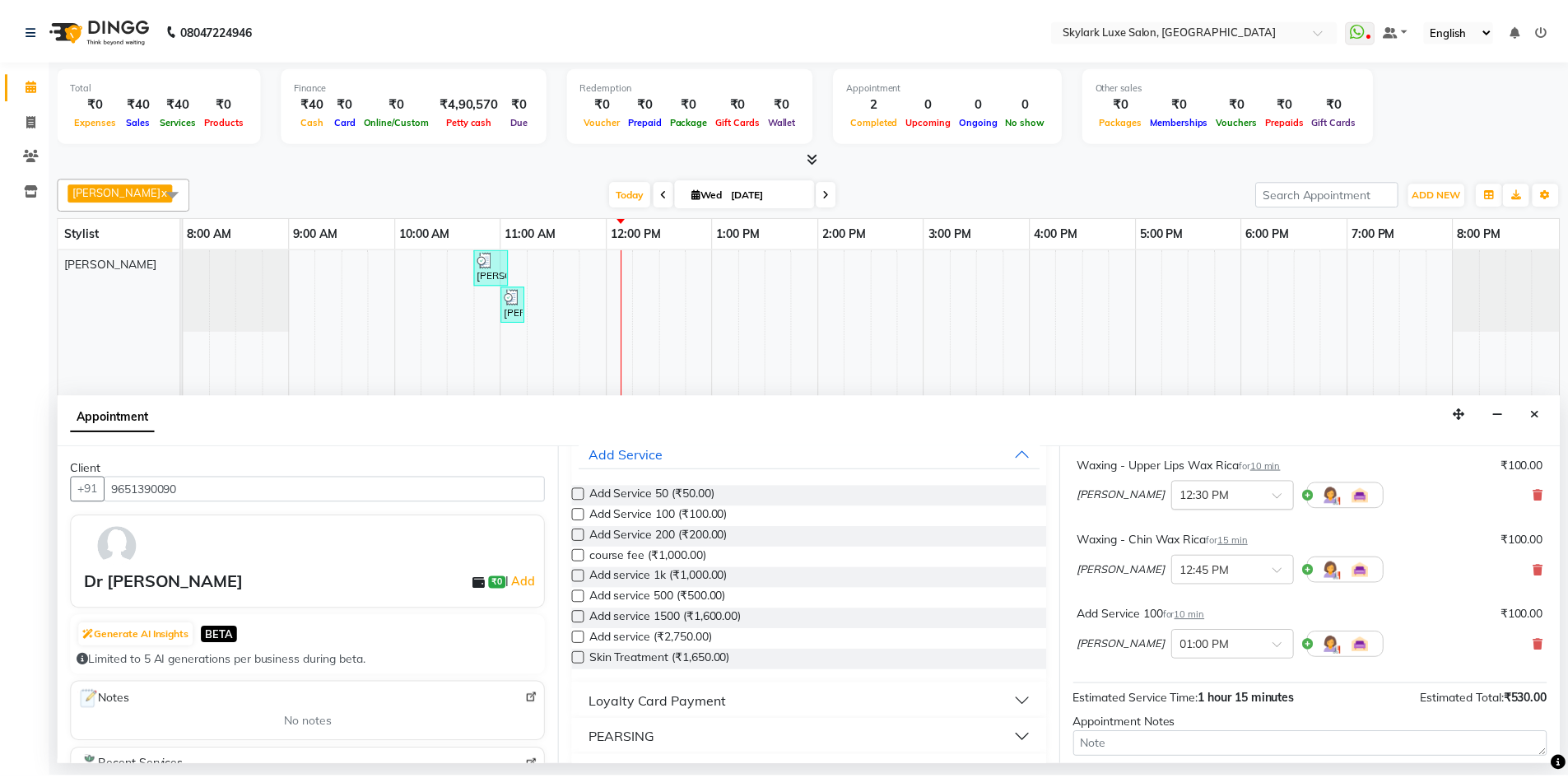
scroll to position [397, 0]
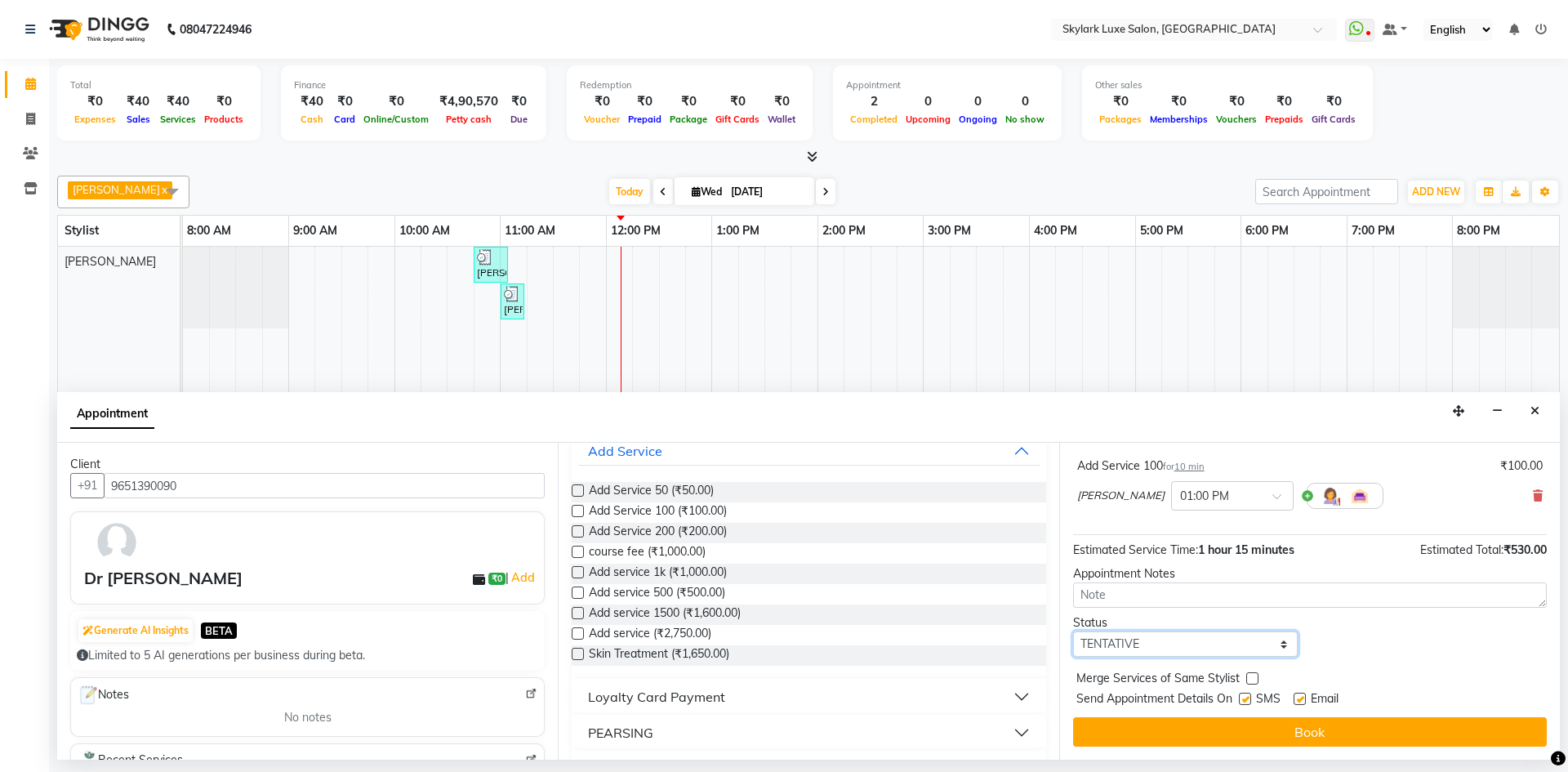
drag, startPoint x: 1151, startPoint y: 639, endPoint x: 1145, endPoint y: 651, distance: 13.4
click at [1151, 639] on select "Select TENTATIVE CONFIRM CHECK-IN UPCOMING" at bounding box center [1186, 644] width 225 height 26
select select "check-in"
click at [1073, 631] on select "Select TENTATIVE CONFIRM CHECK-IN UPCOMING" at bounding box center [1186, 644] width 225 height 26
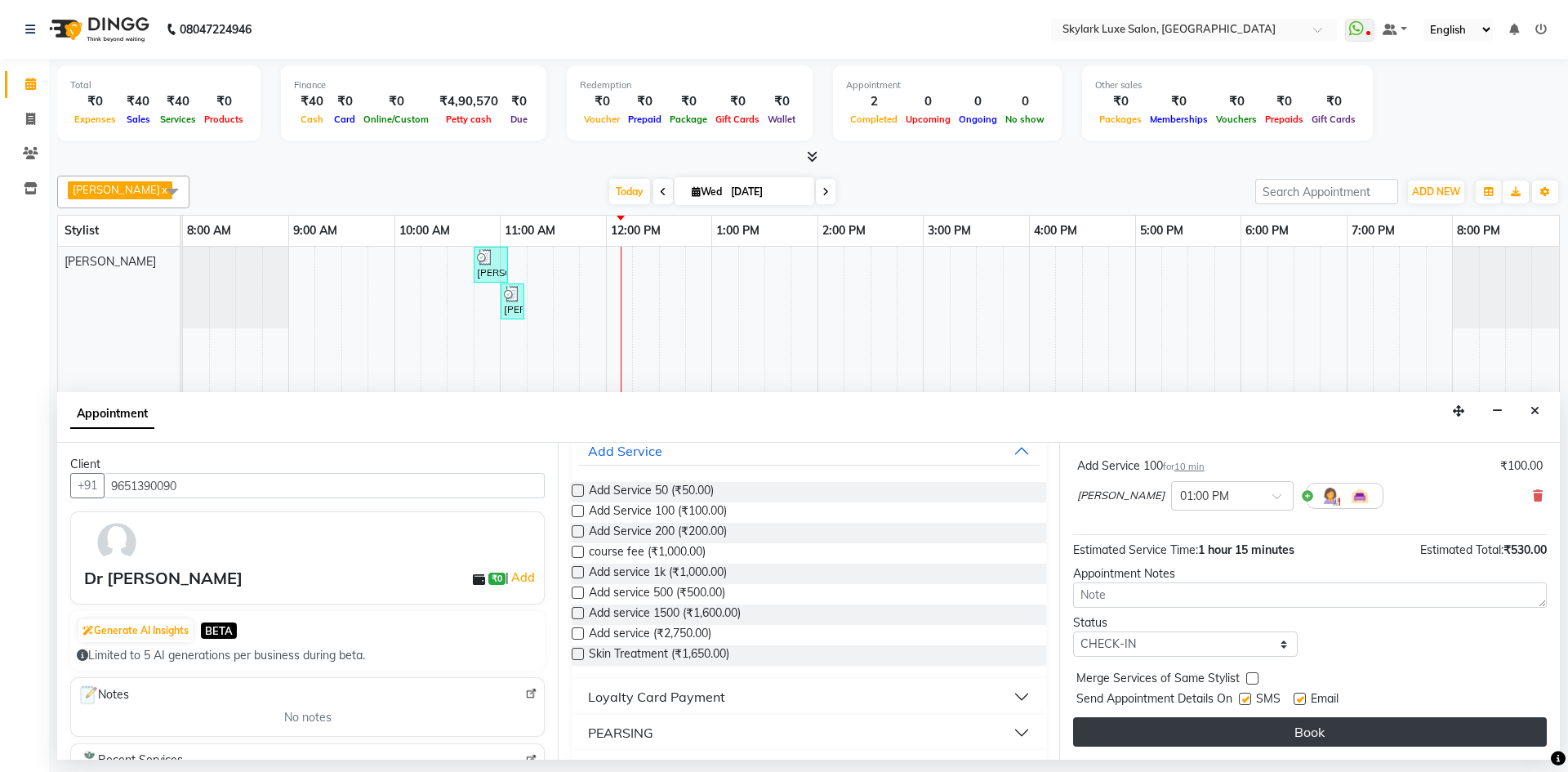
click at [1269, 729] on button "Book" at bounding box center [1310, 732] width 474 height 29
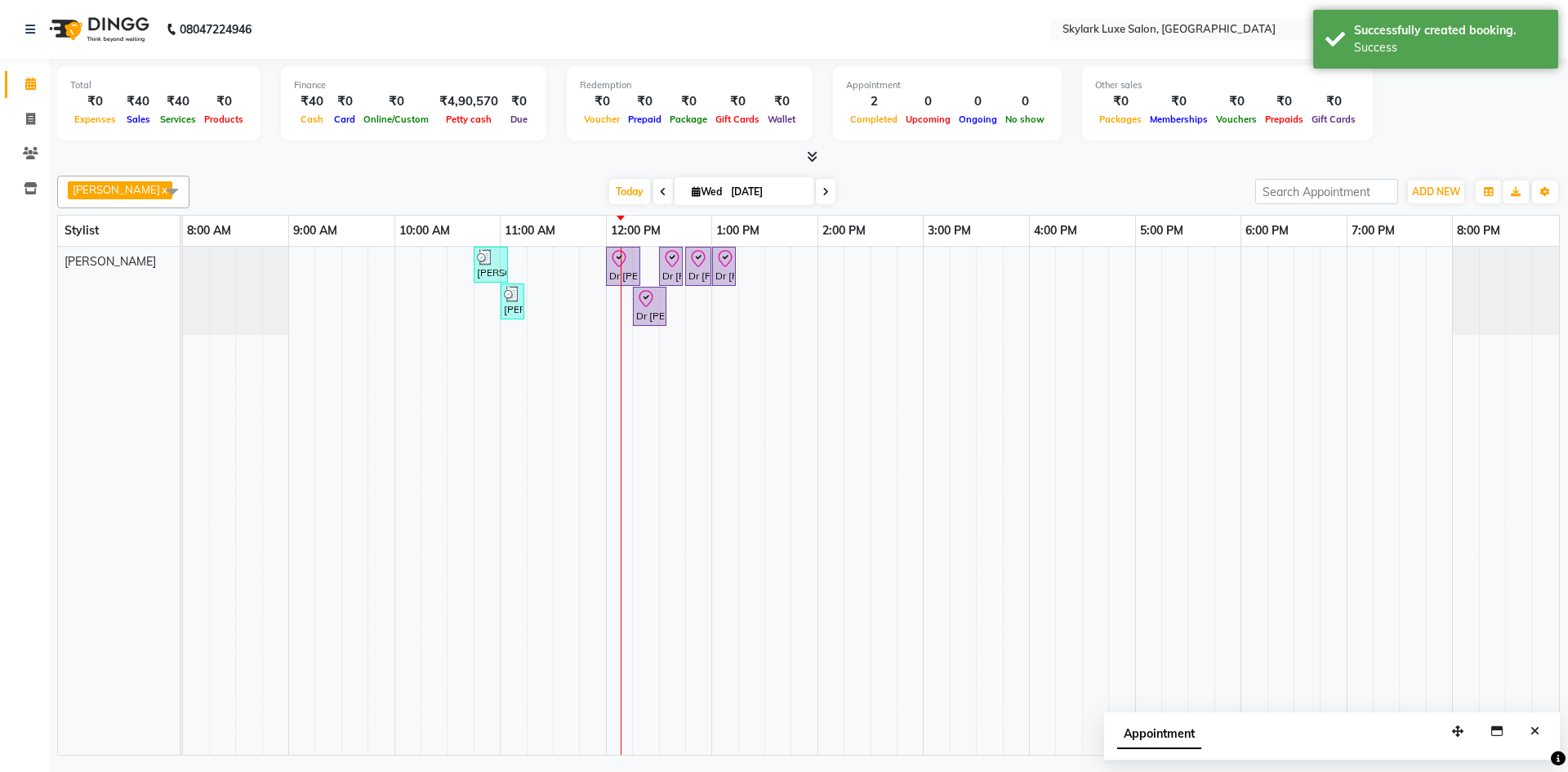
click at [622, 262] on div at bounding box center [621, 500] width 1 height 508
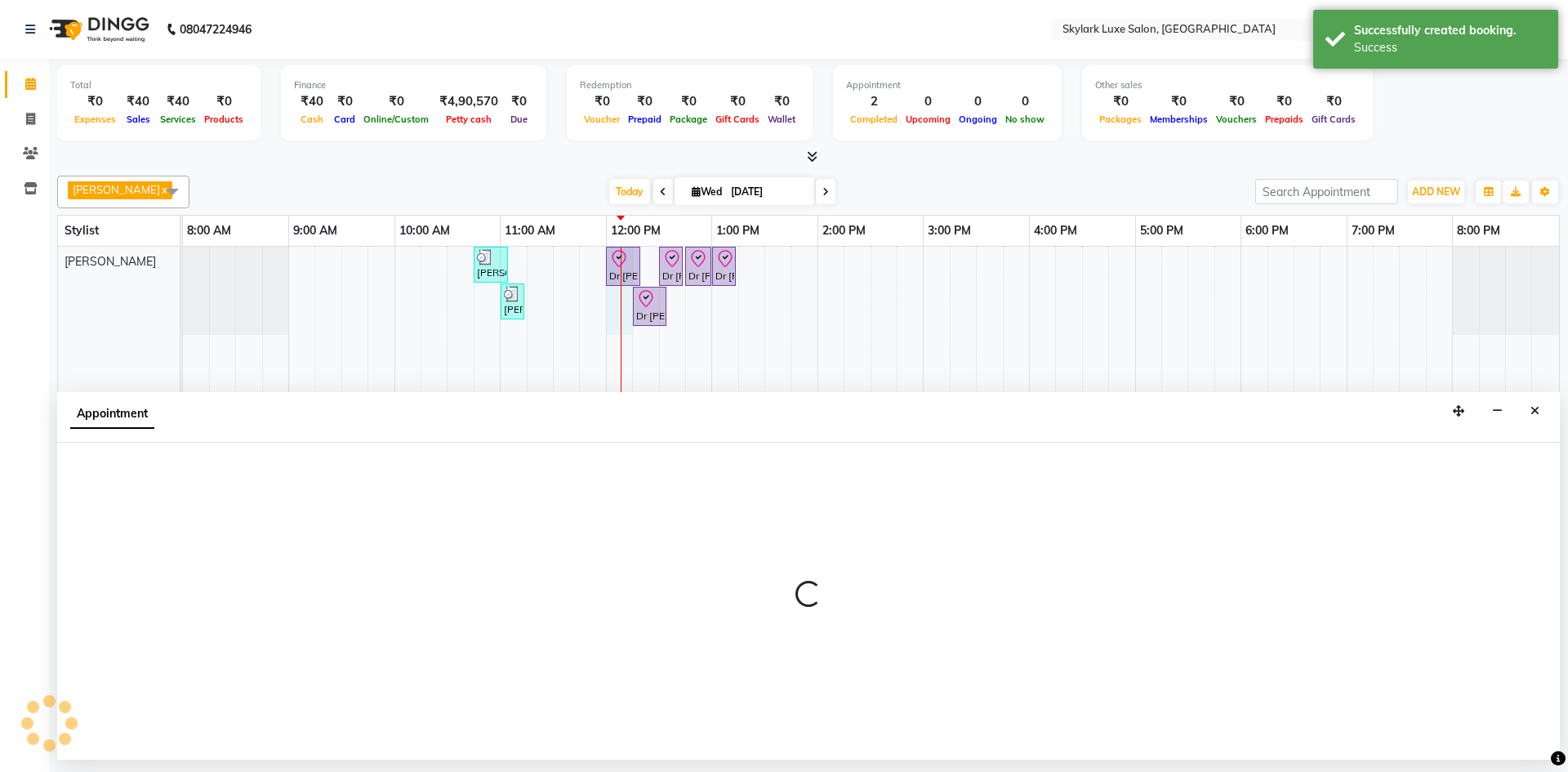
select select "85056"
select select "720"
select select "tentative"
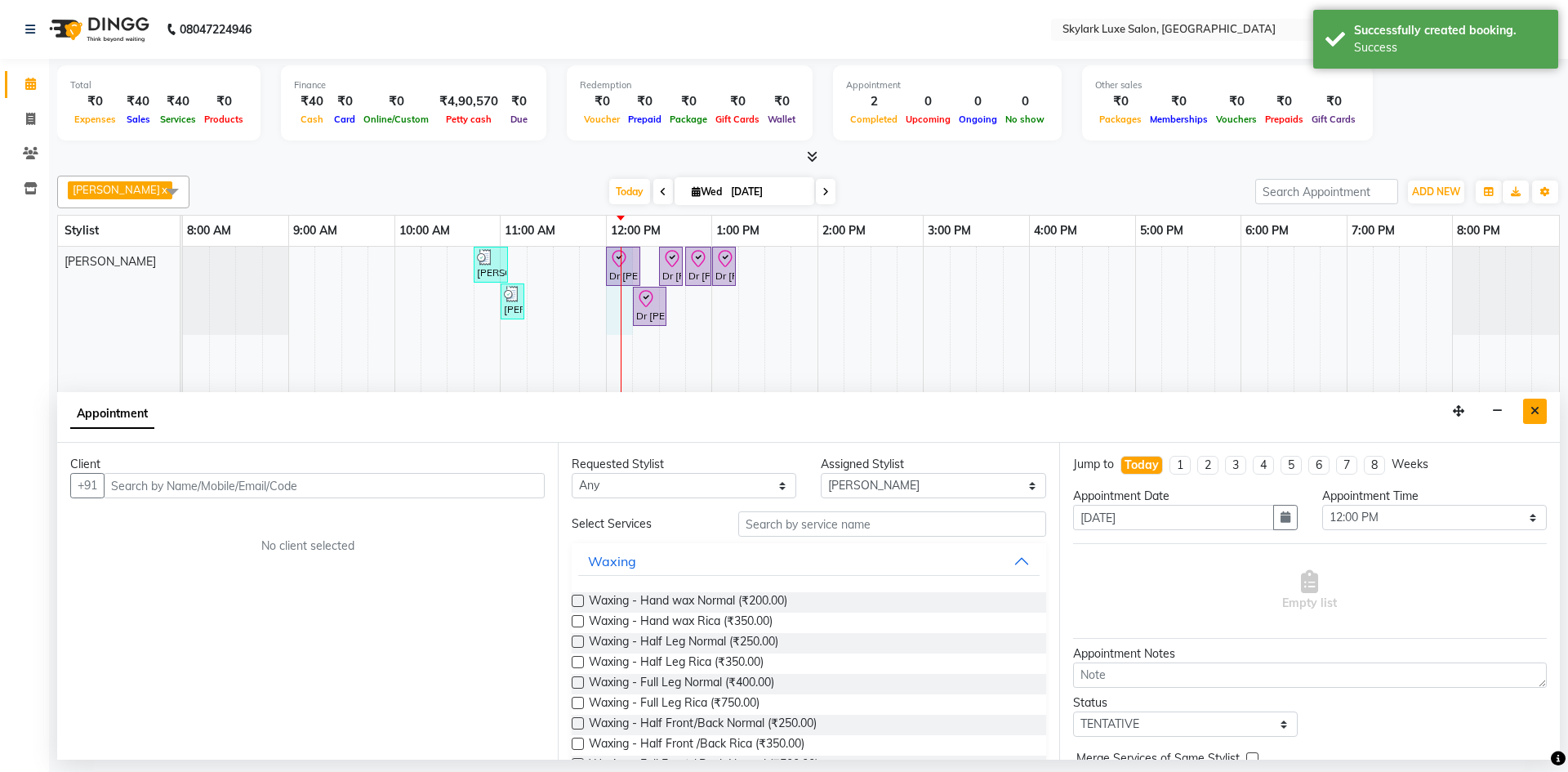
click at [1539, 413] on icon "Close" at bounding box center [1535, 411] width 9 height 12
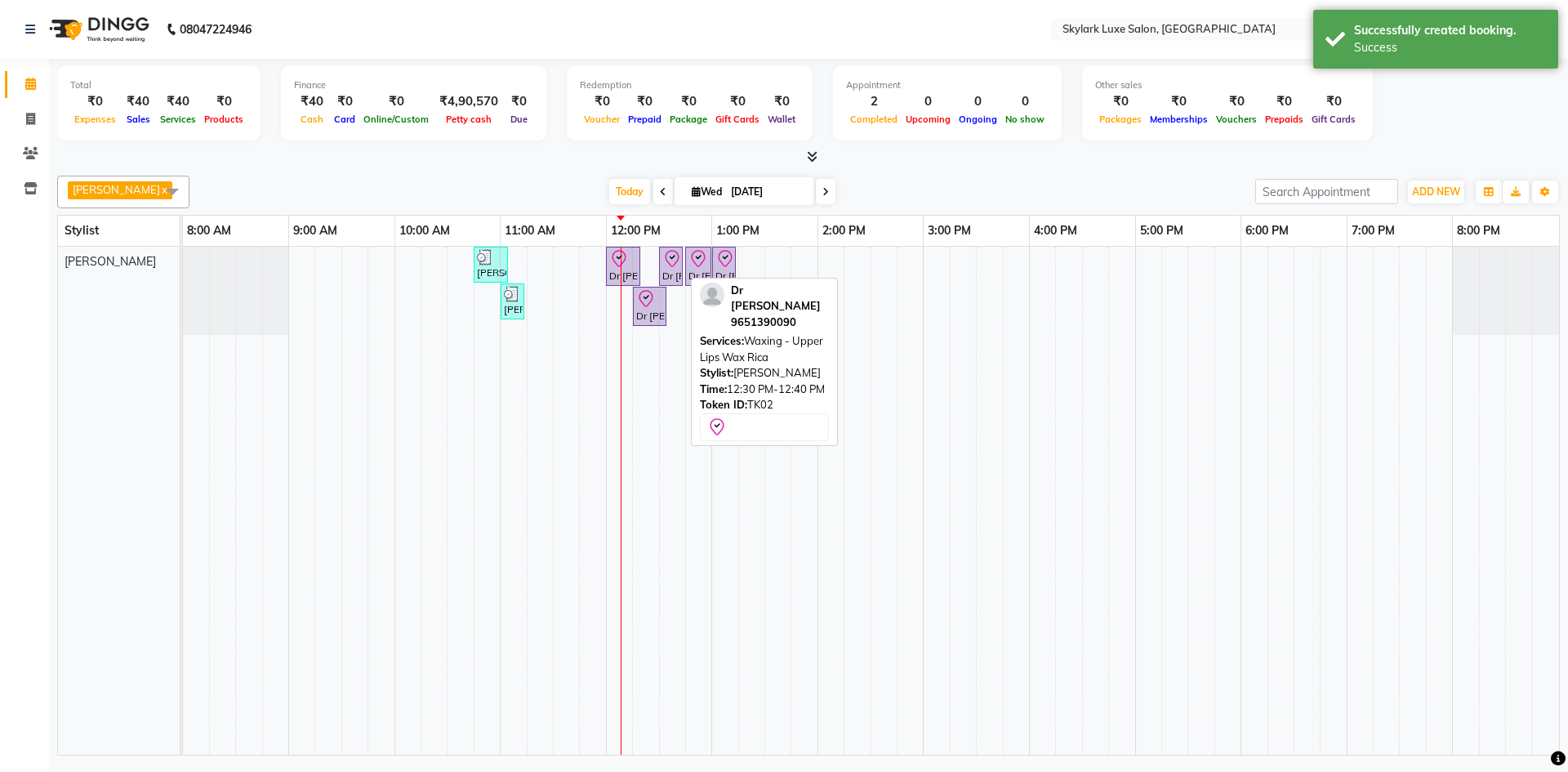
click at [665, 267] on icon at bounding box center [672, 258] width 19 height 19
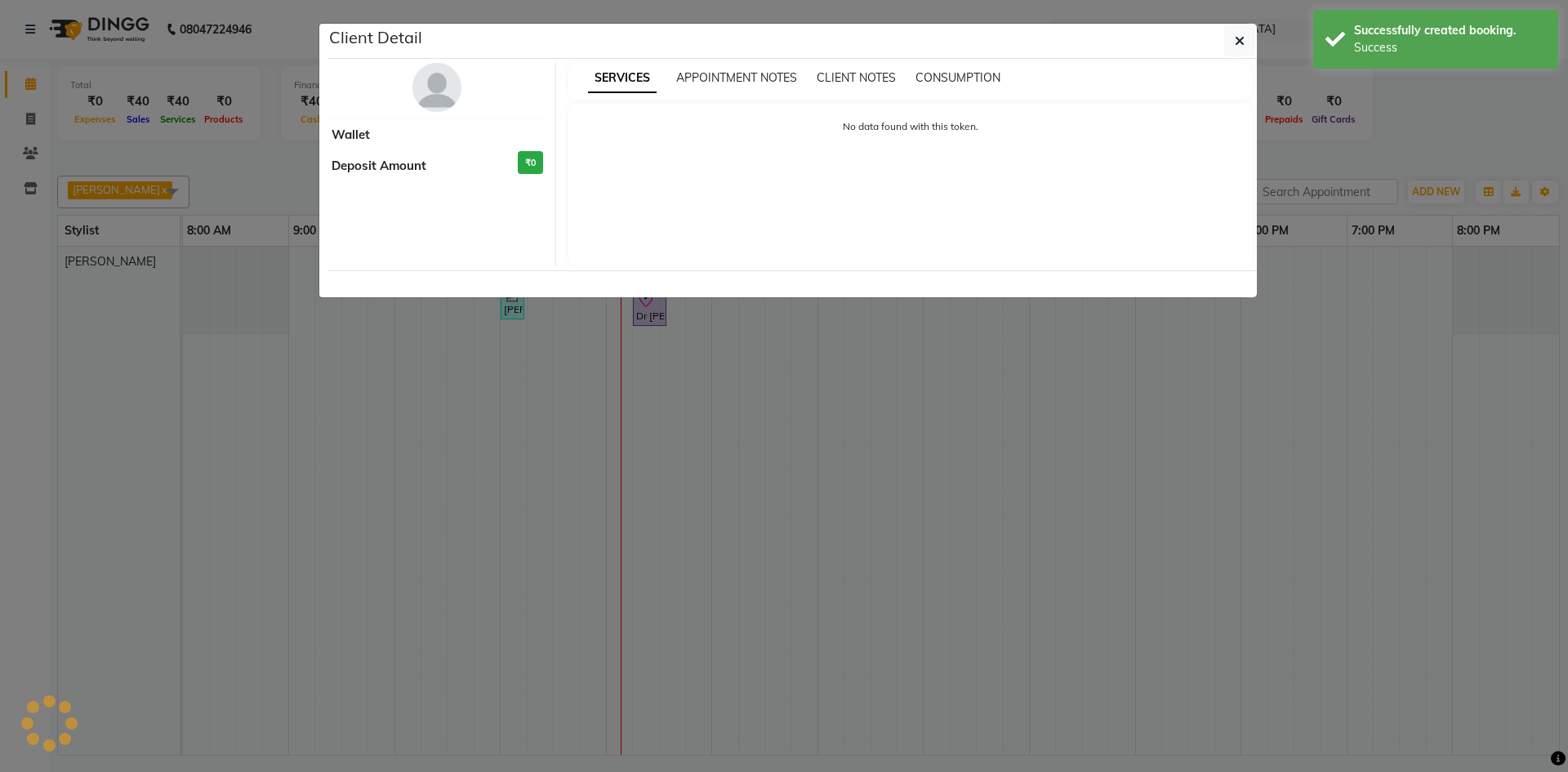
select select "8"
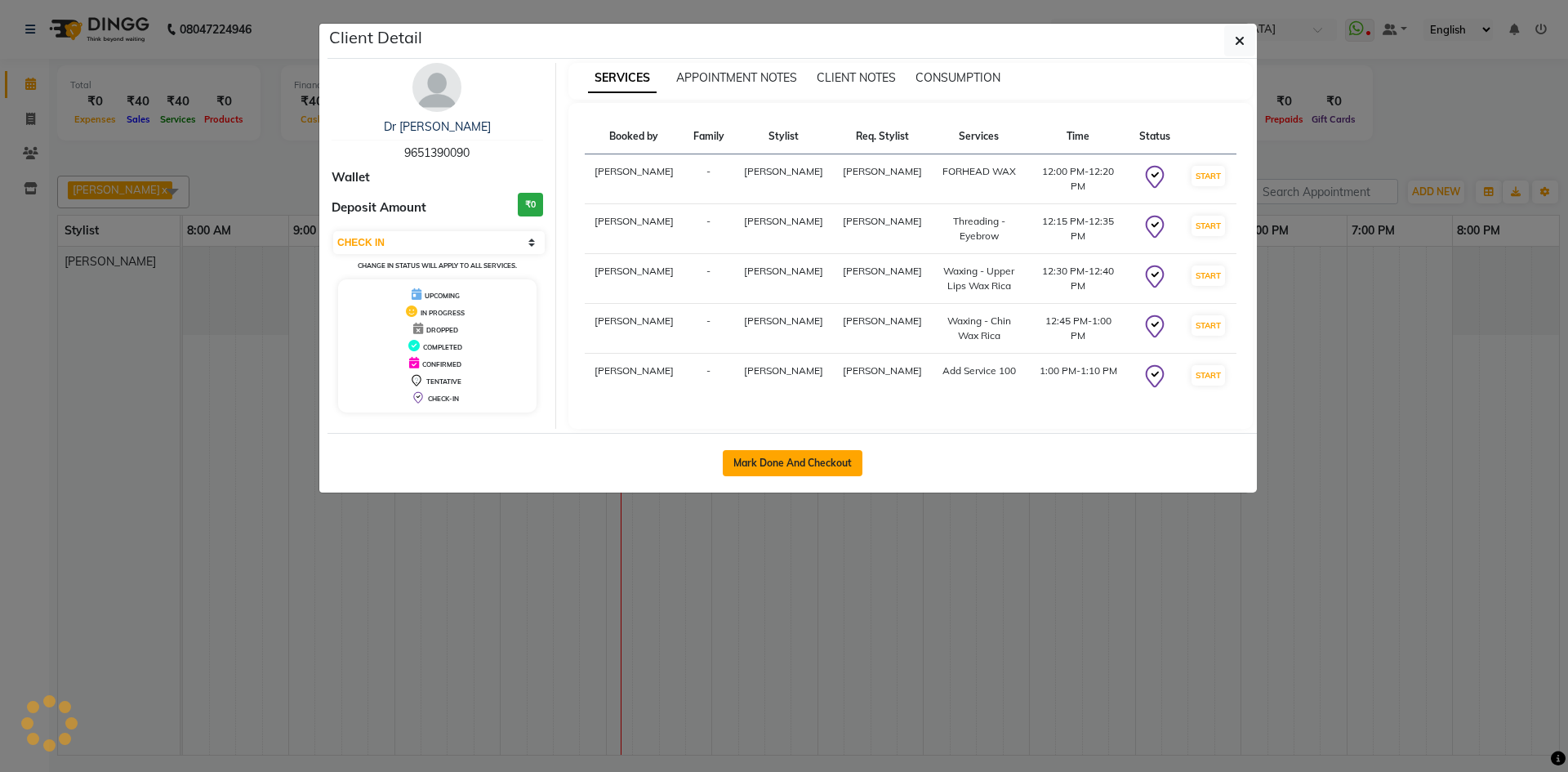
click at [818, 470] on button "Mark Done And Checkout" at bounding box center [792, 463] width 140 height 26
select select "service"
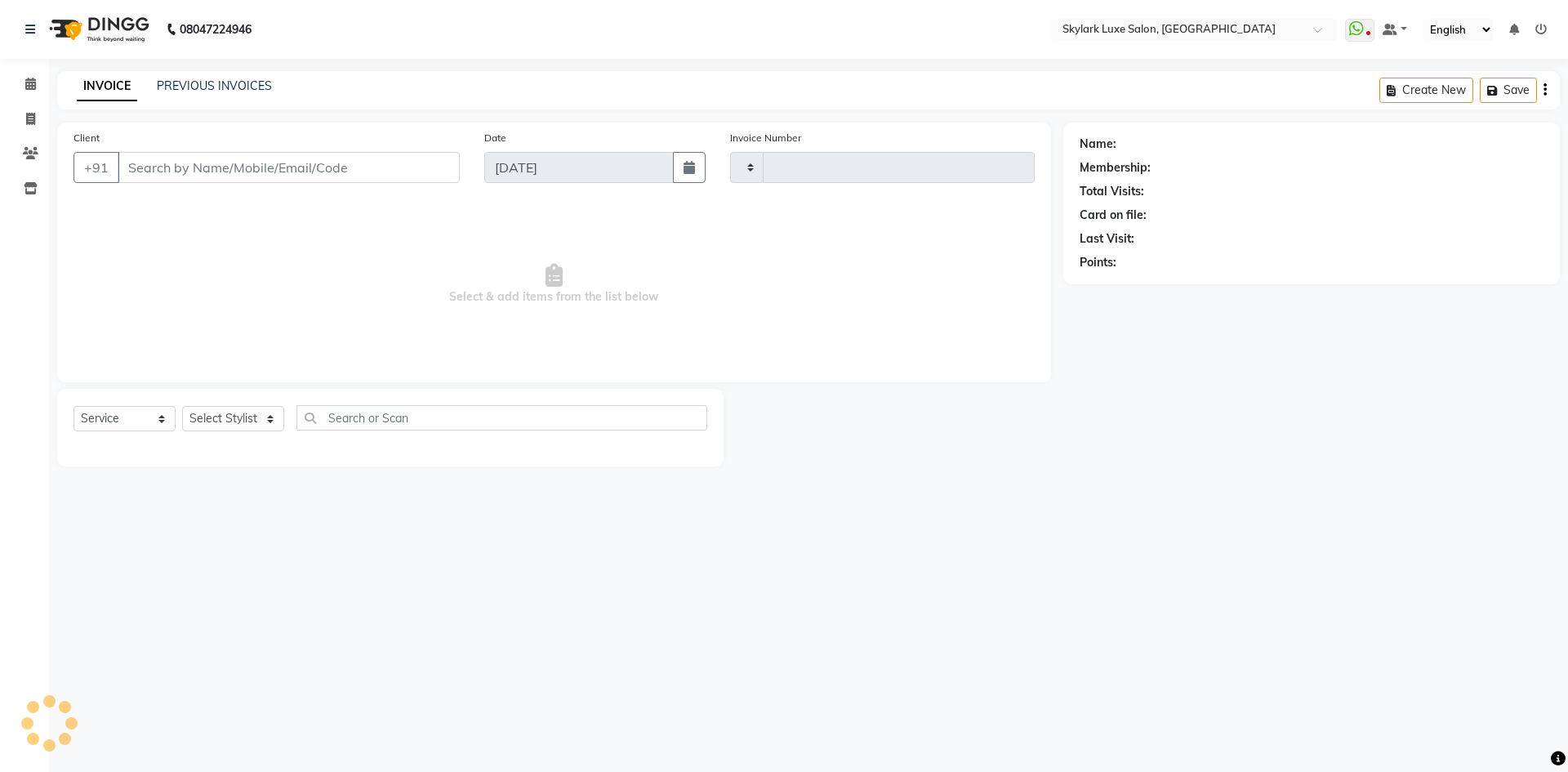
type input "0506"
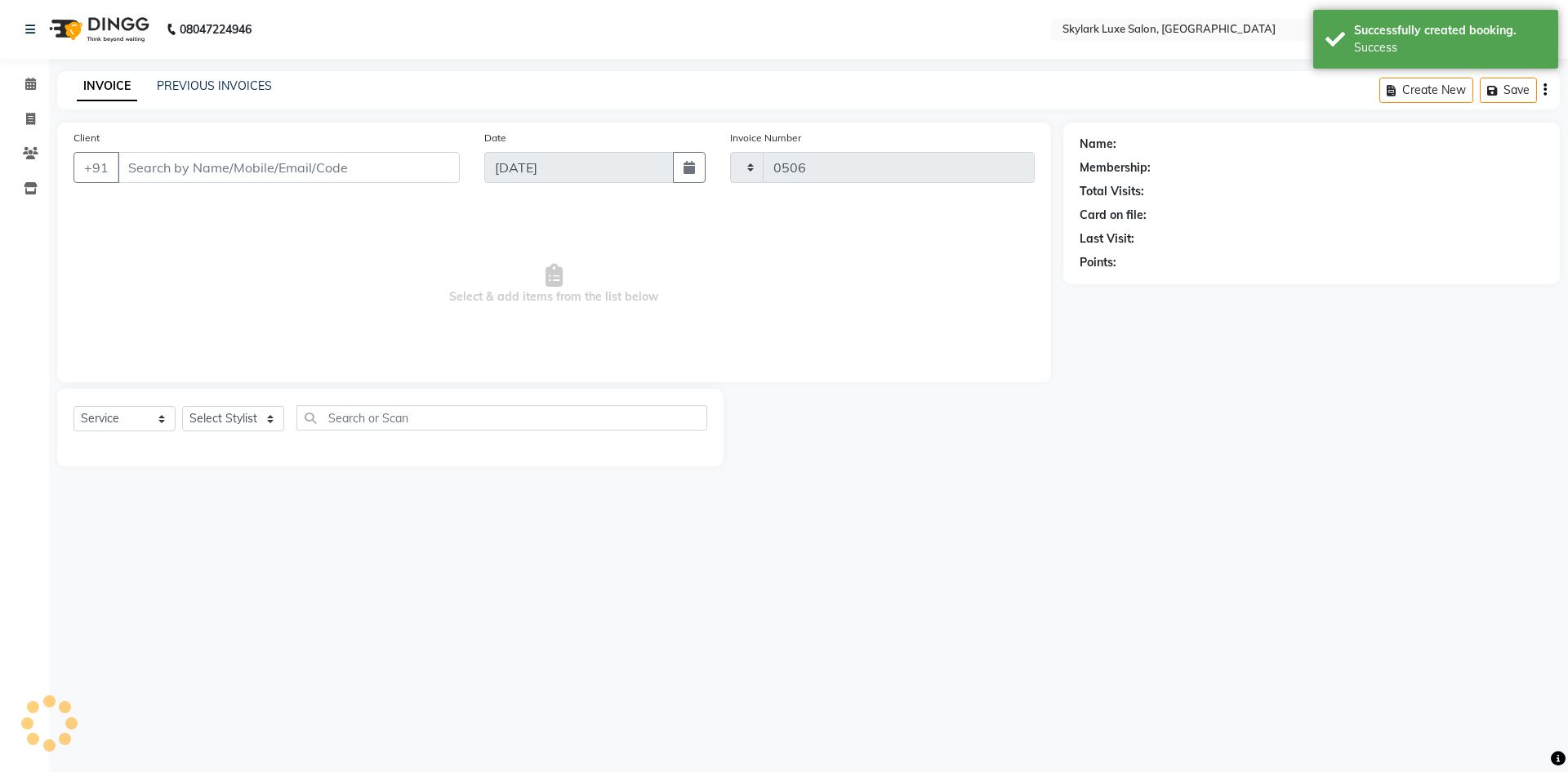
select select "8191"
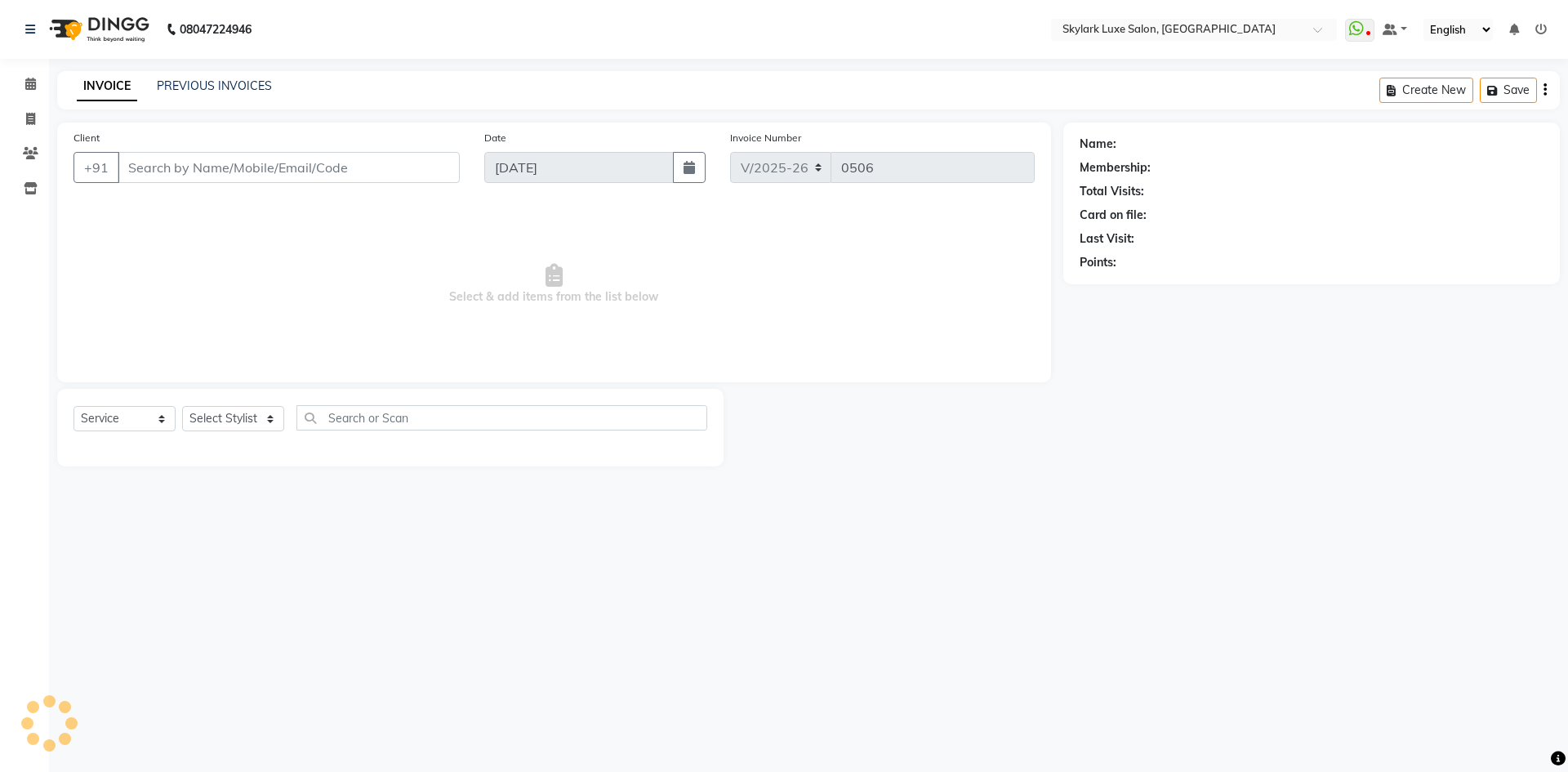
type input "9651390090"
select select "85056"
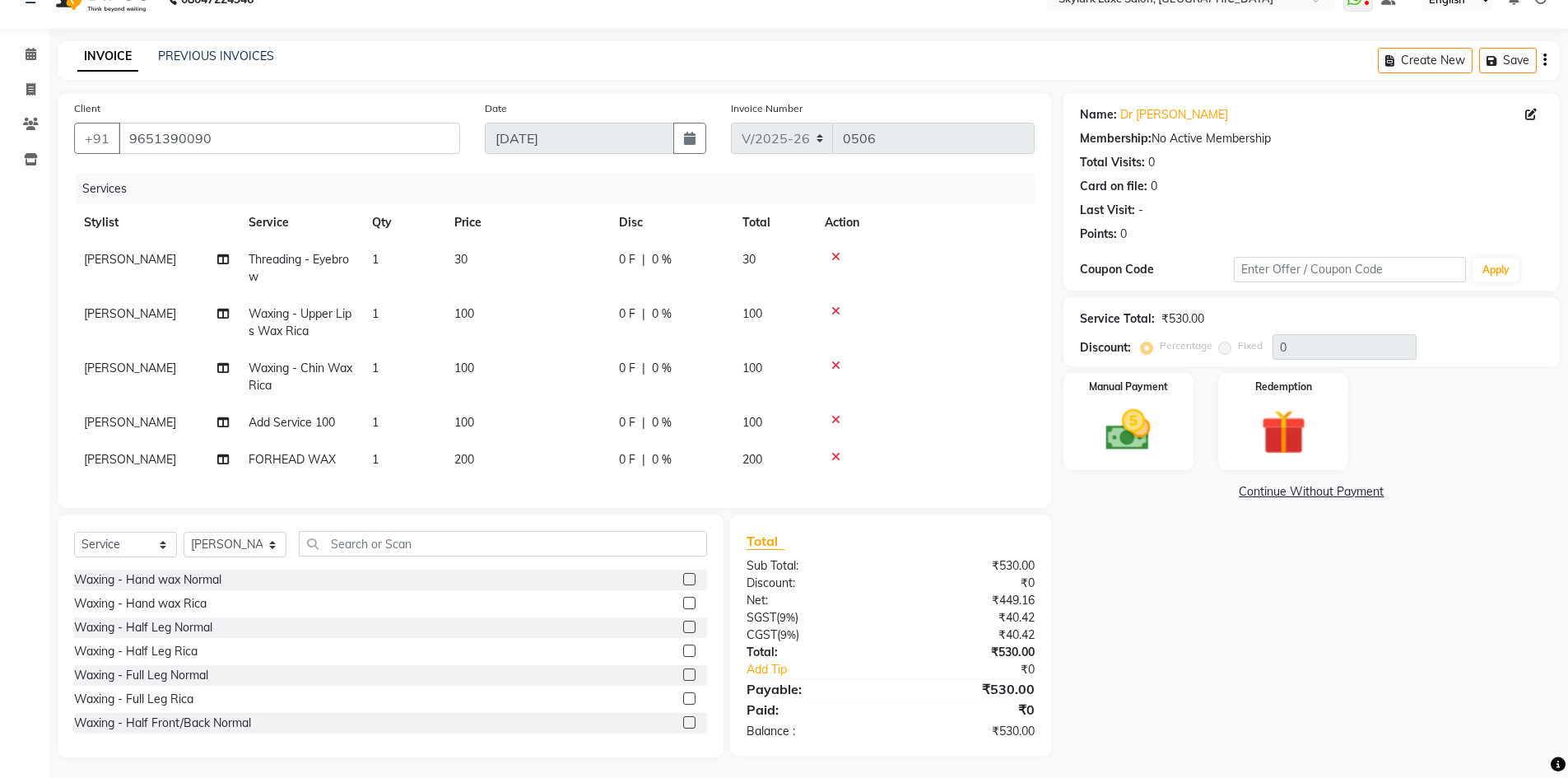
scroll to position [47, 0]
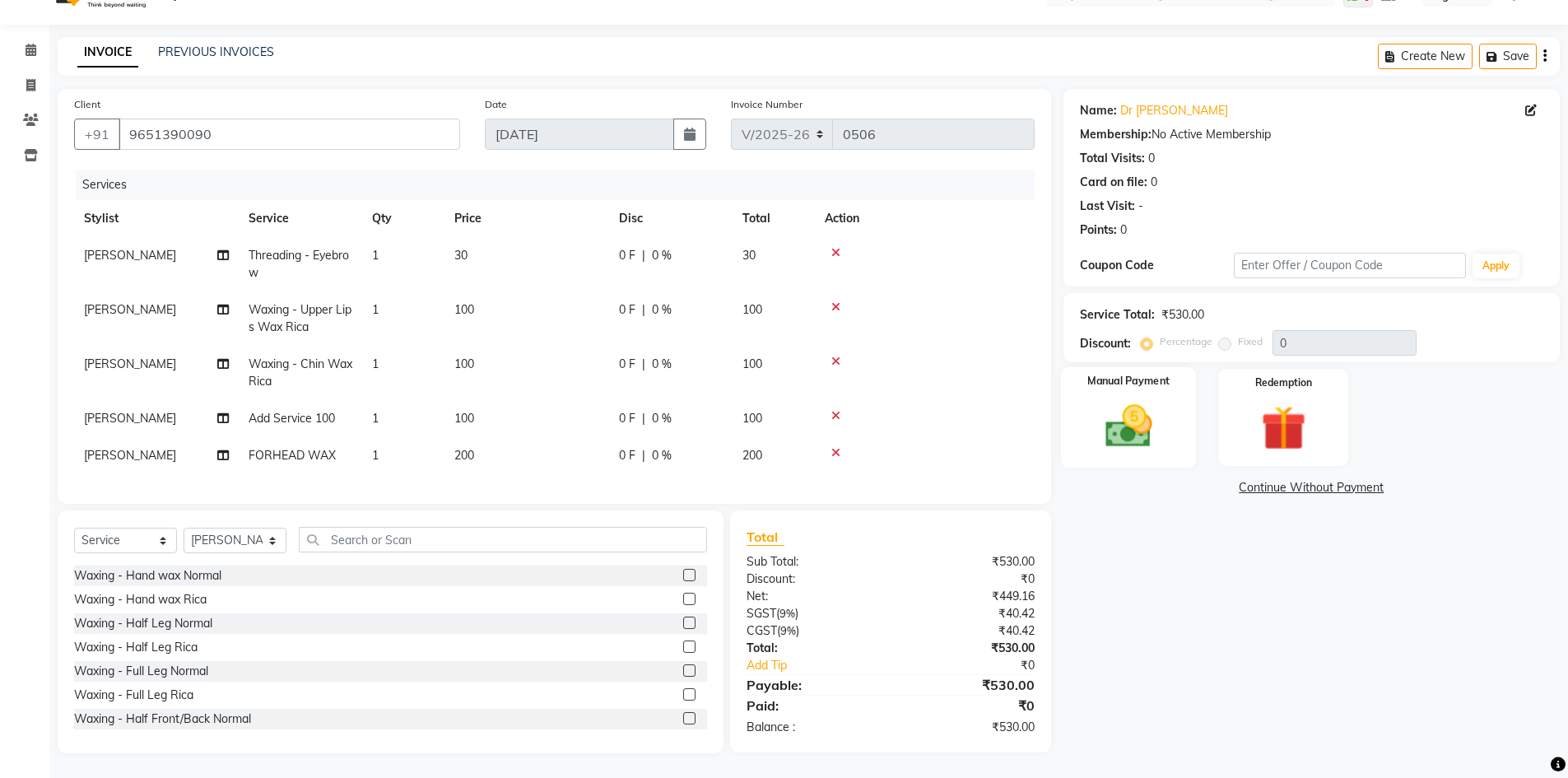
click at [1134, 410] on img at bounding box center [1128, 426] width 75 height 53
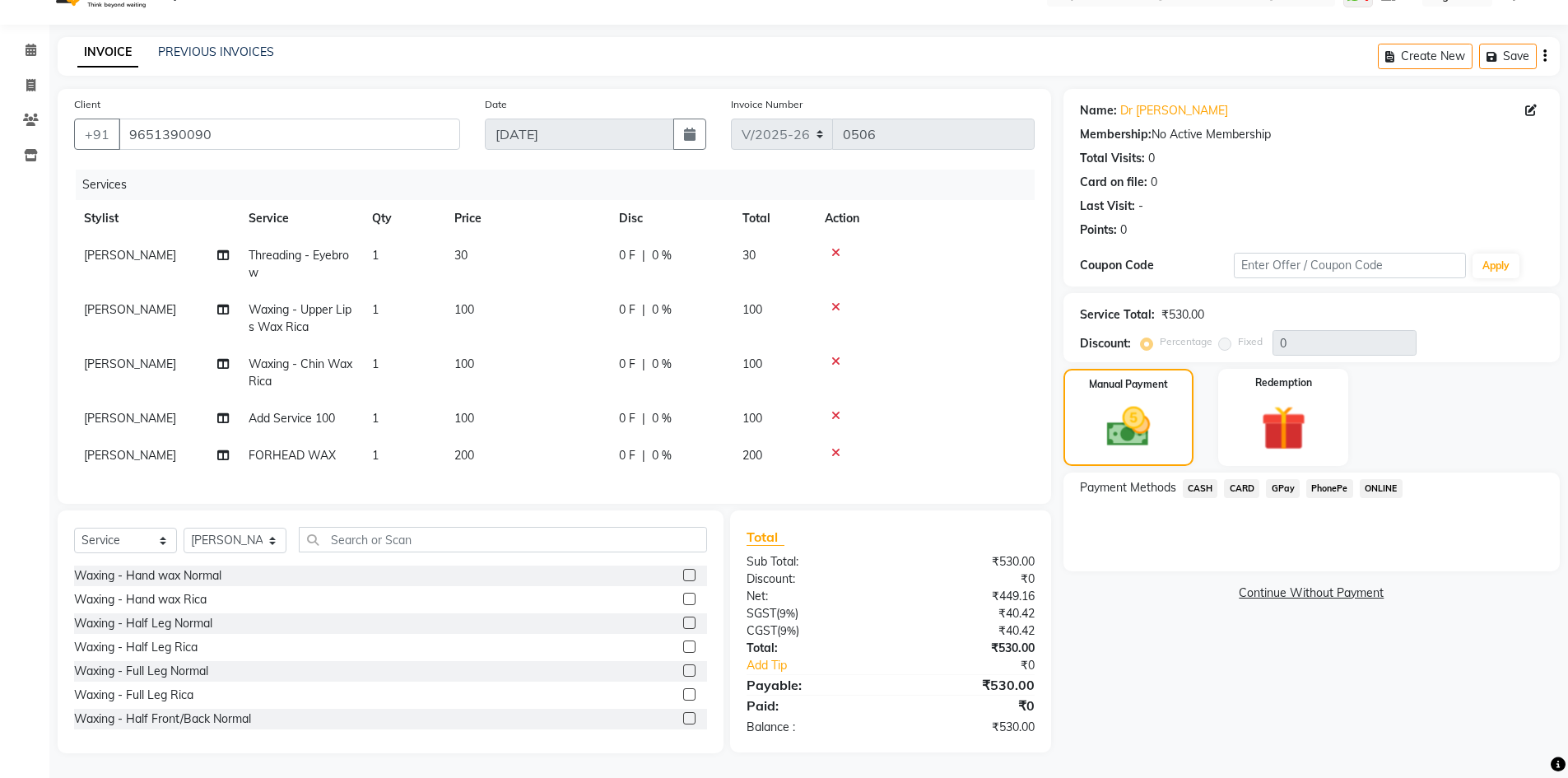
click at [1199, 479] on span "CASH" at bounding box center [1200, 488] width 35 height 19
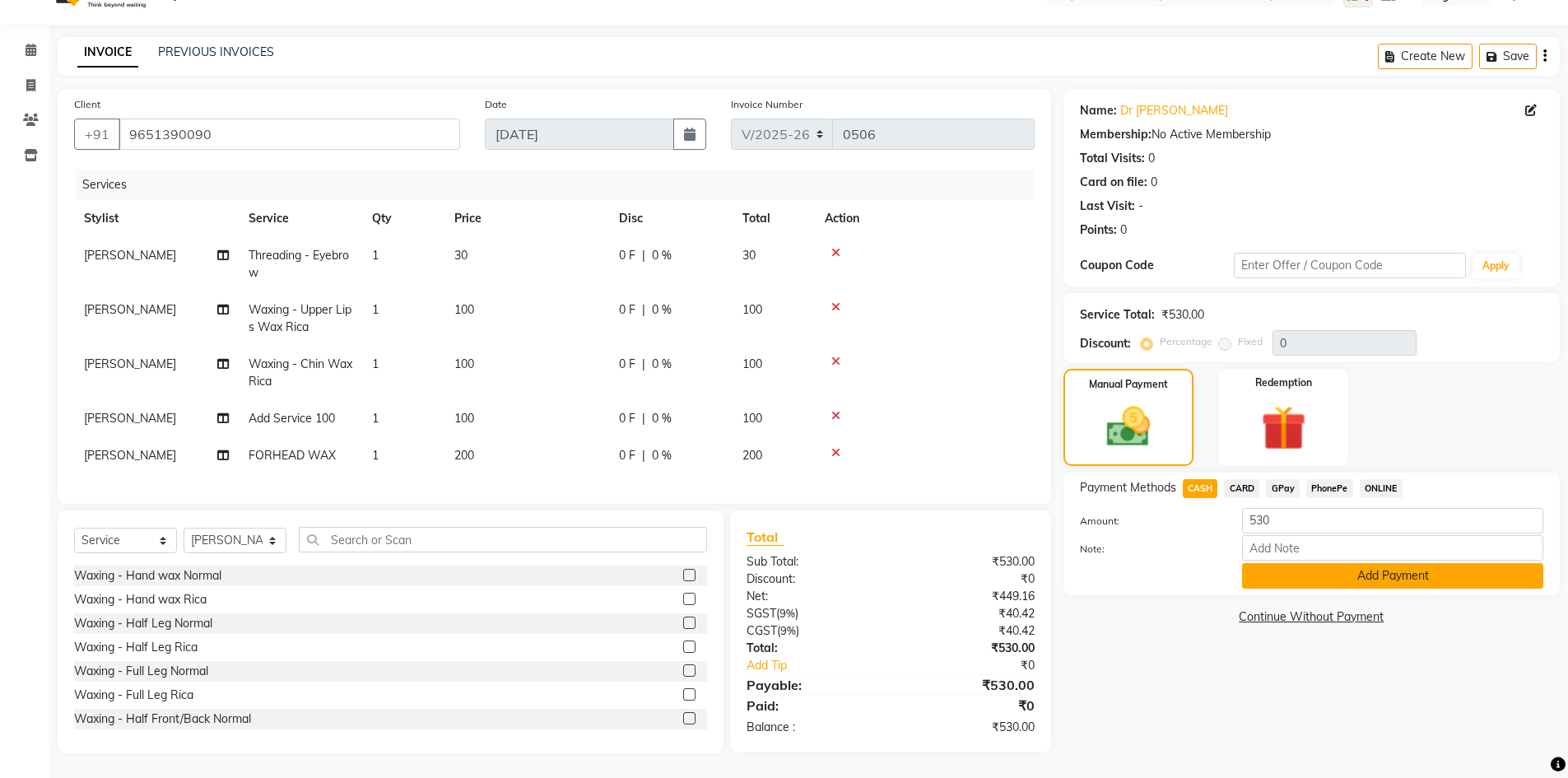
click at [1317, 566] on button "Add Payment" at bounding box center [1391, 576] width 301 height 26
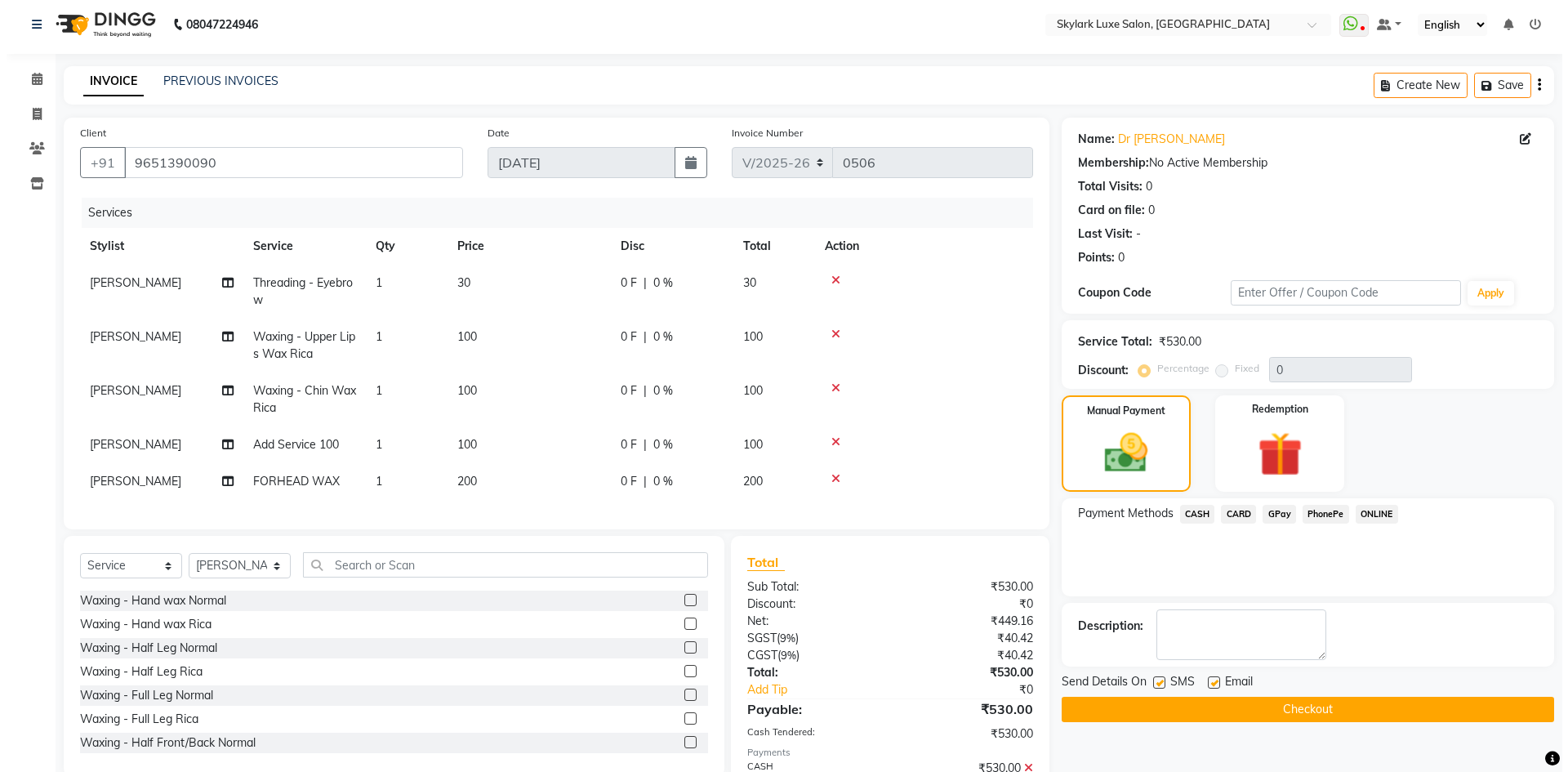
scroll to position [0, 0]
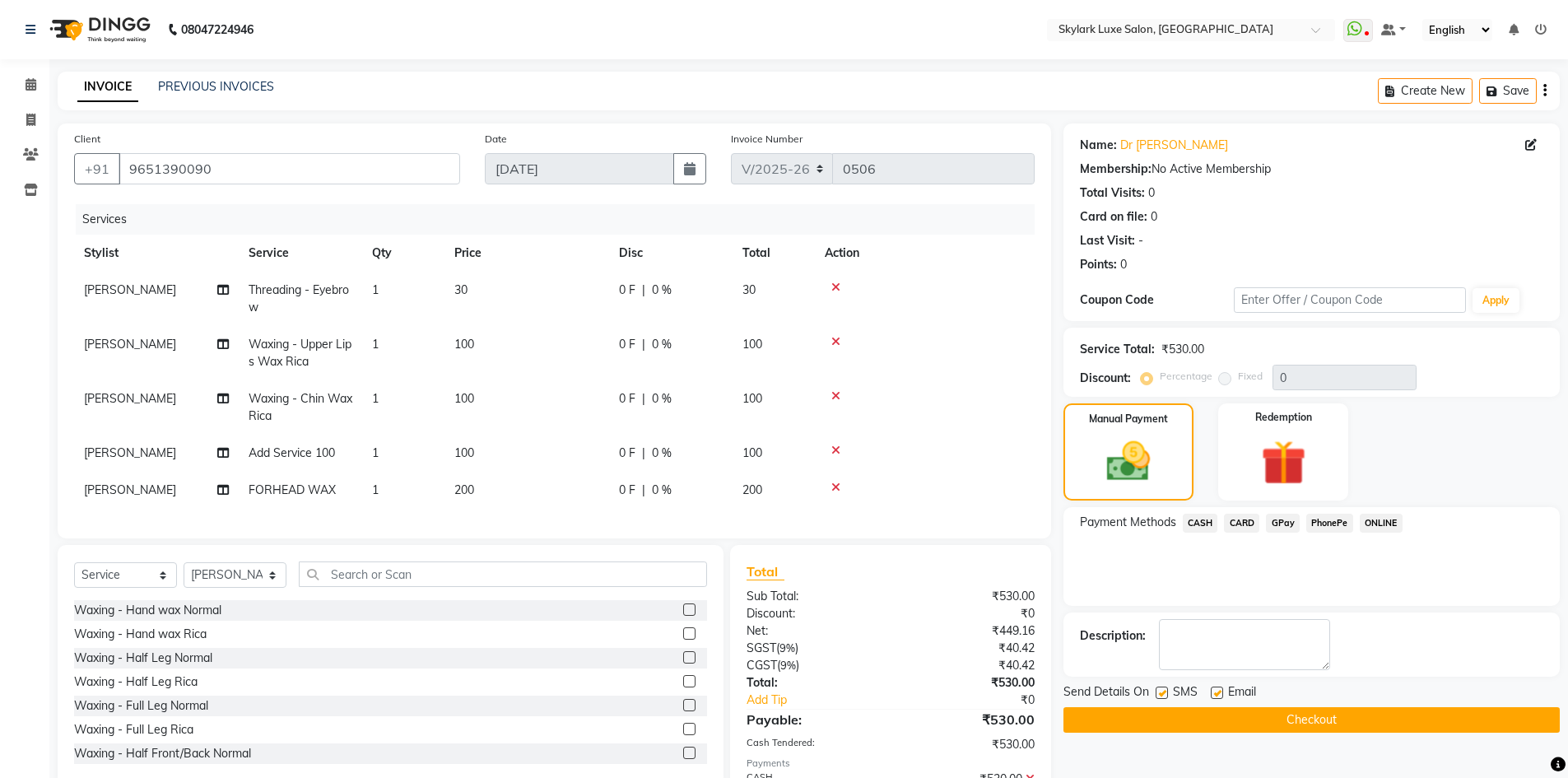
click at [1230, 715] on button "Checkout" at bounding box center [1311, 720] width 497 height 26
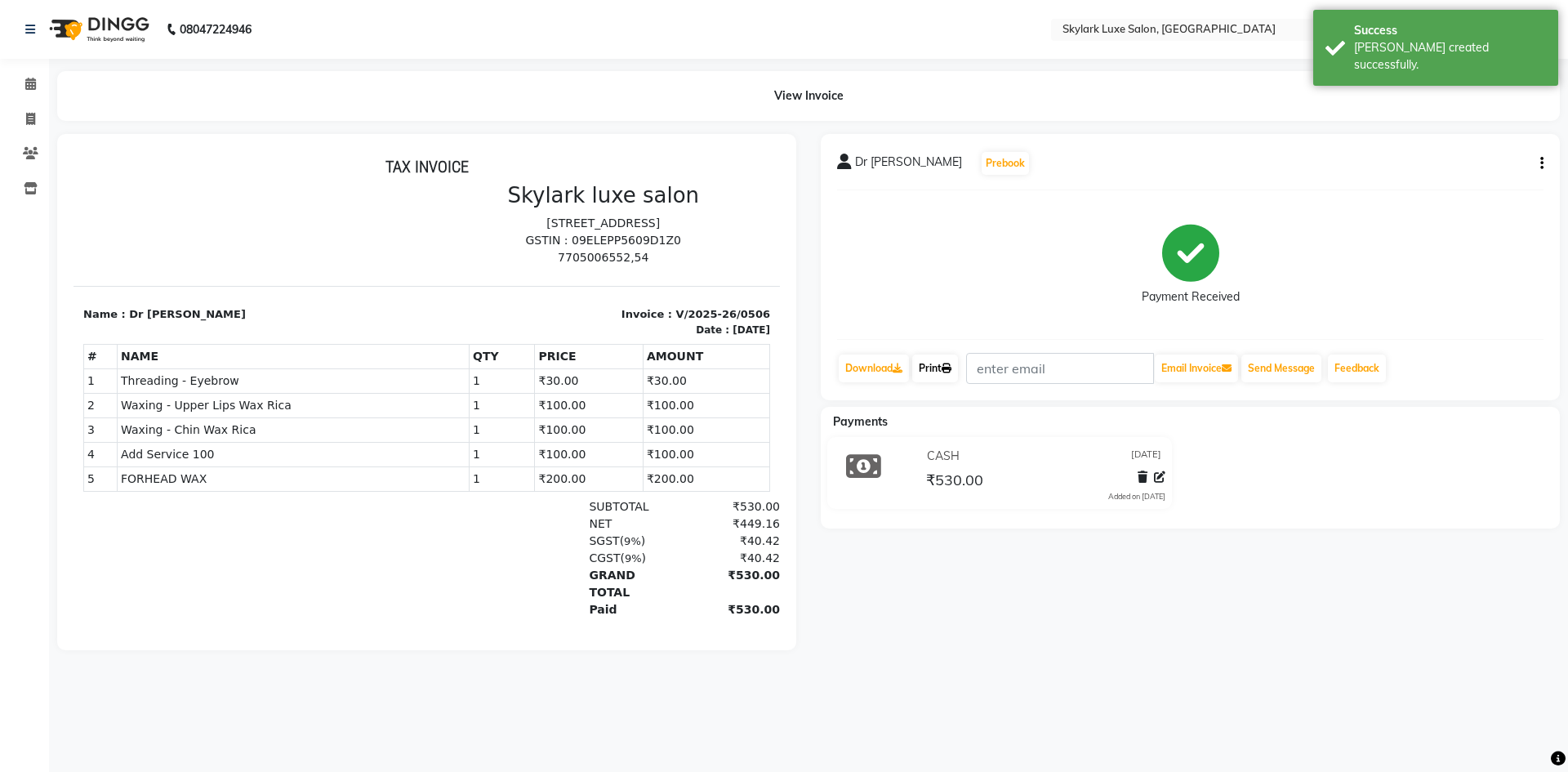
click at [948, 361] on link "Print" at bounding box center [935, 368] width 46 height 27
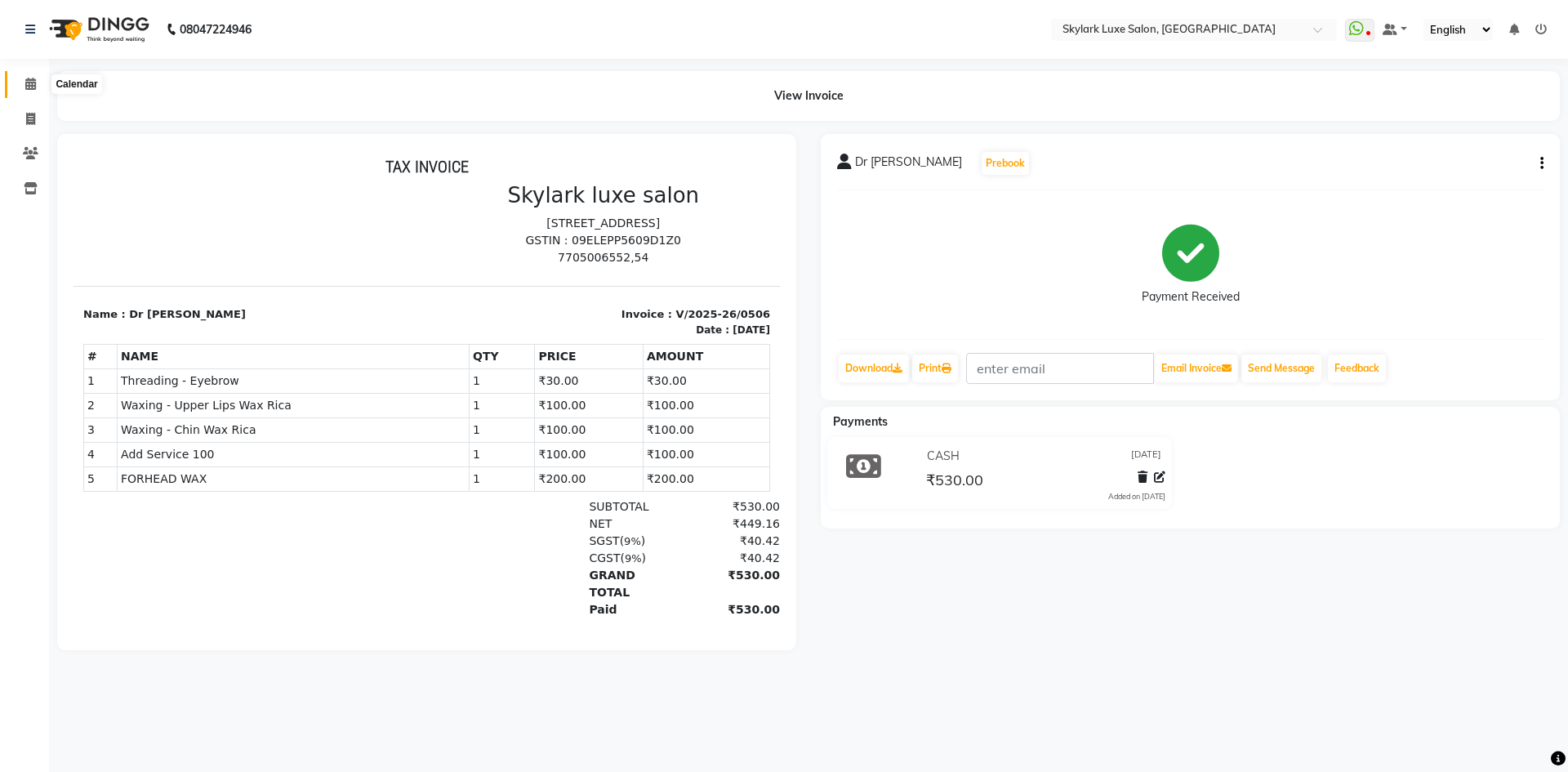
click at [27, 88] on icon at bounding box center [31, 83] width 11 height 12
